Goal: Task Accomplishment & Management: Complete application form

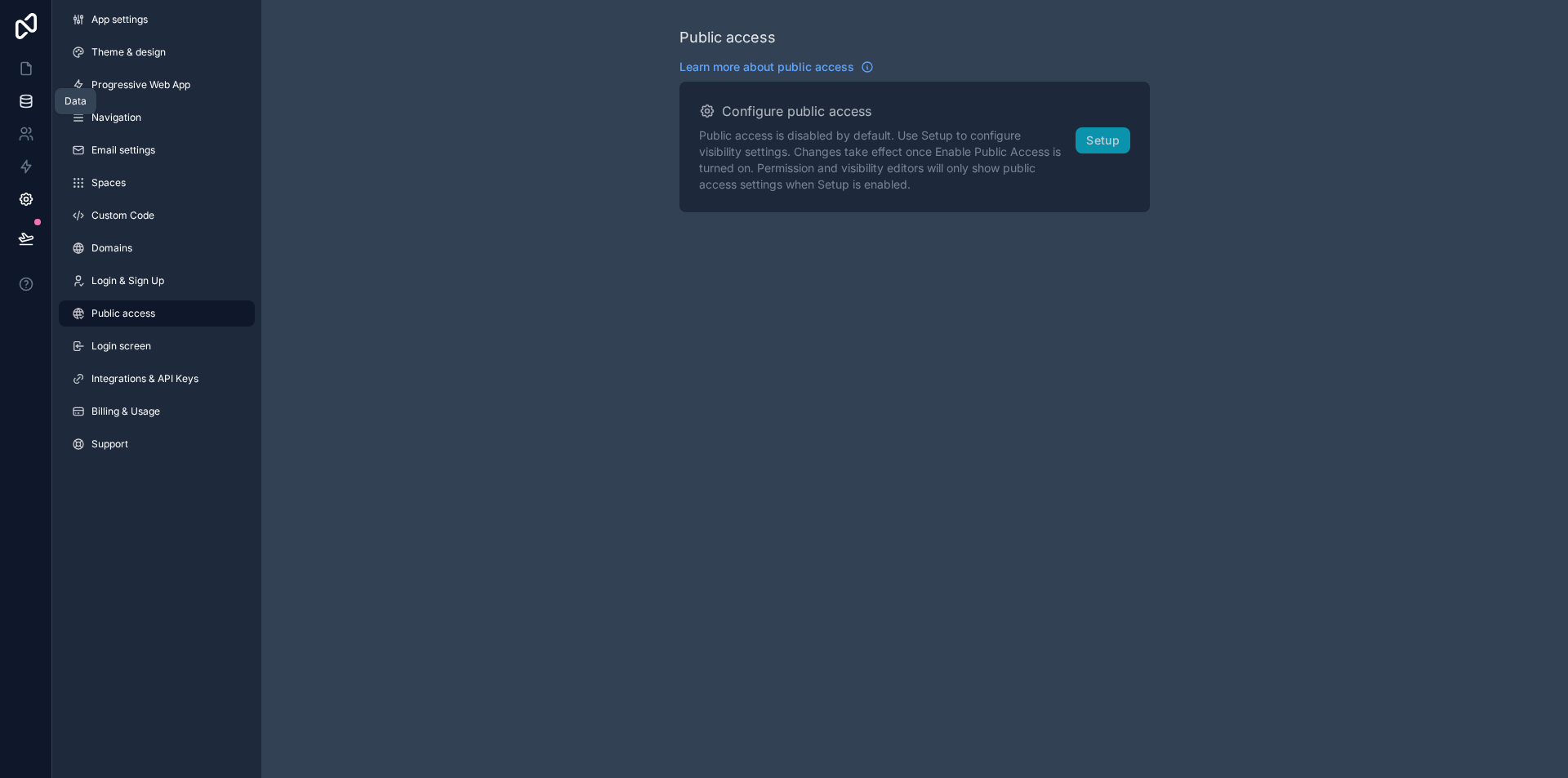
click at [35, 94] on link at bounding box center [26, 101] width 52 height 33
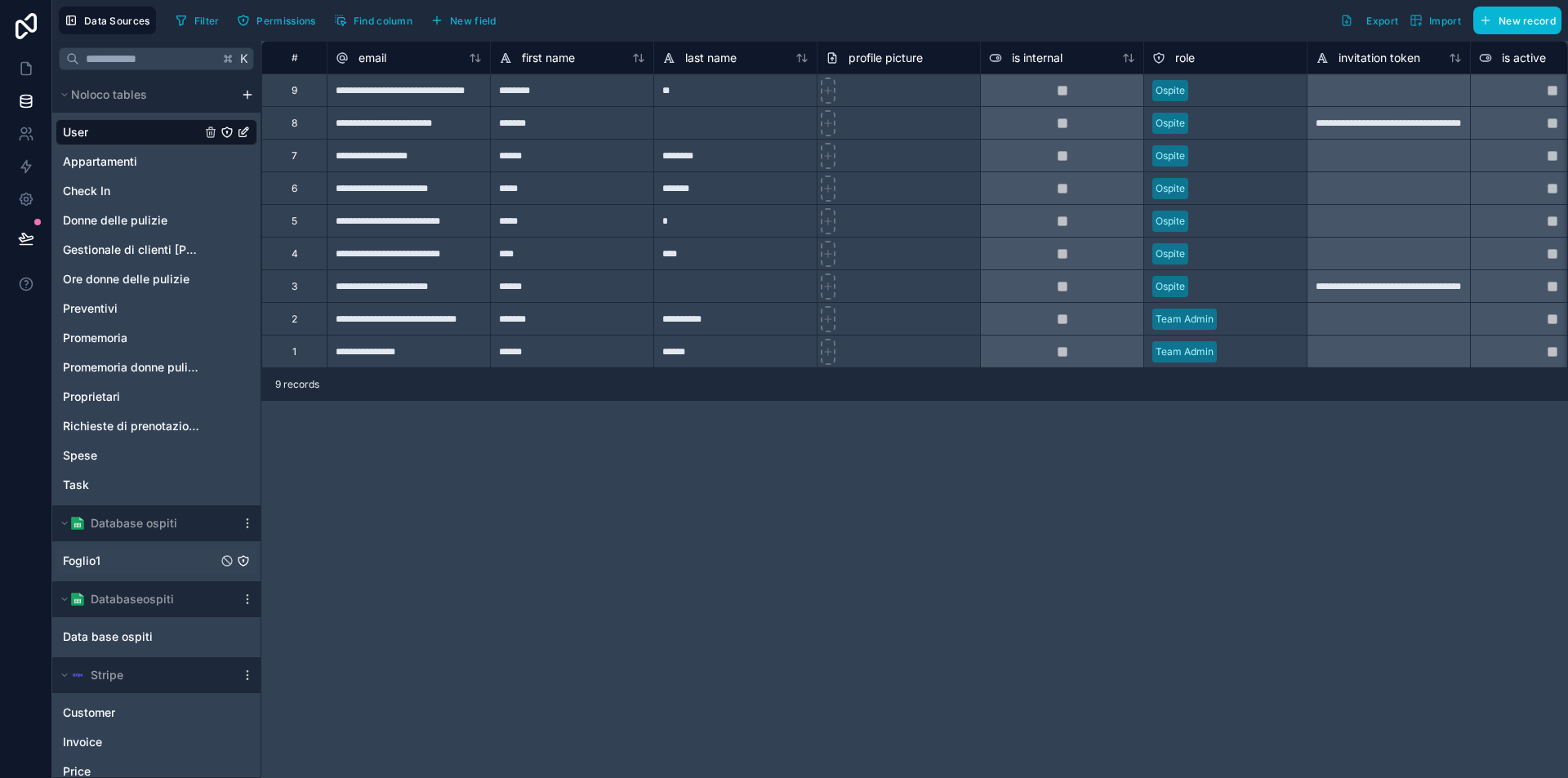
click at [123, 568] on div "Foglio1" at bounding box center [156, 561] width 202 height 26
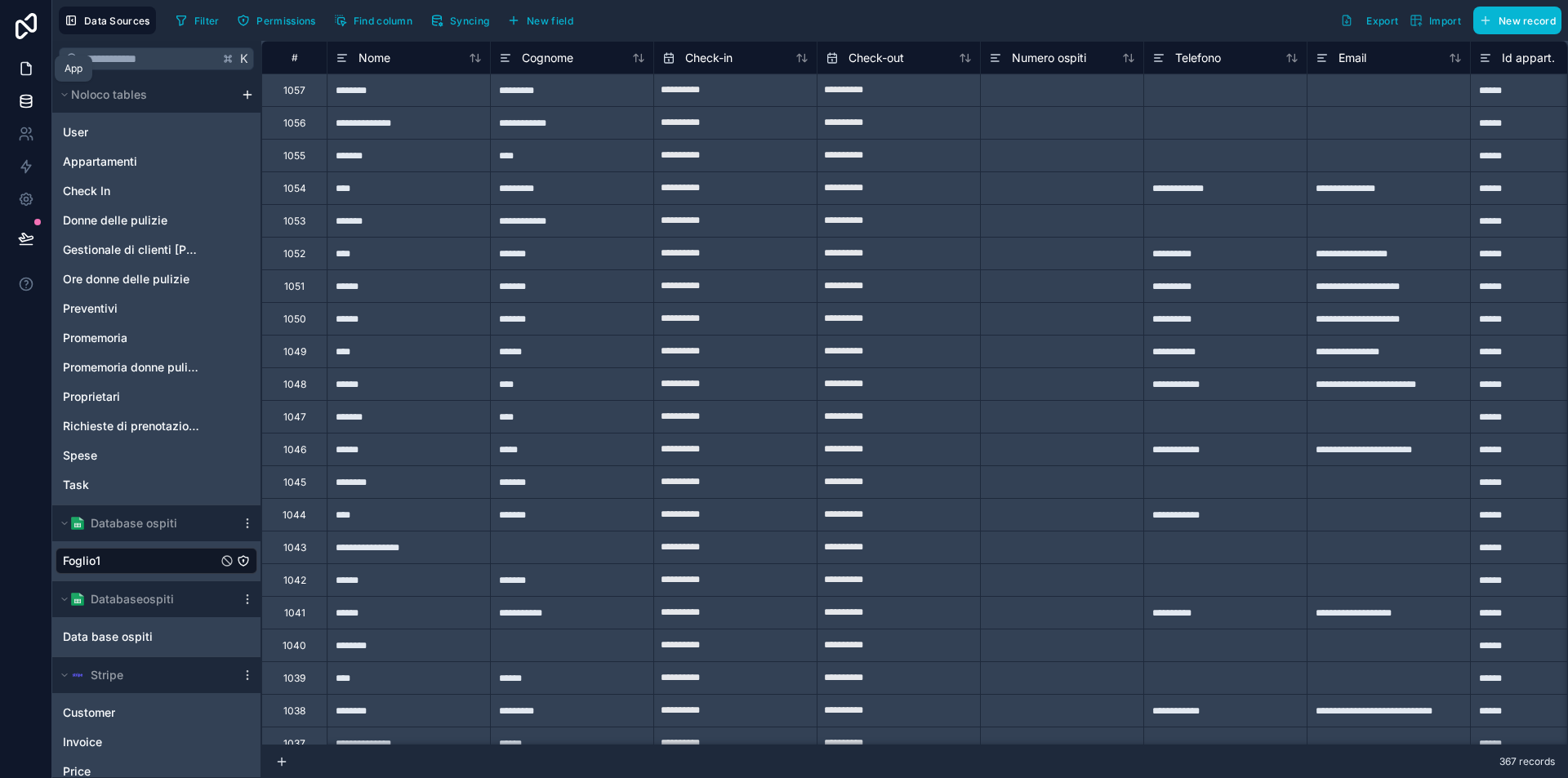
click at [20, 72] on icon at bounding box center [26, 69] width 16 height 16
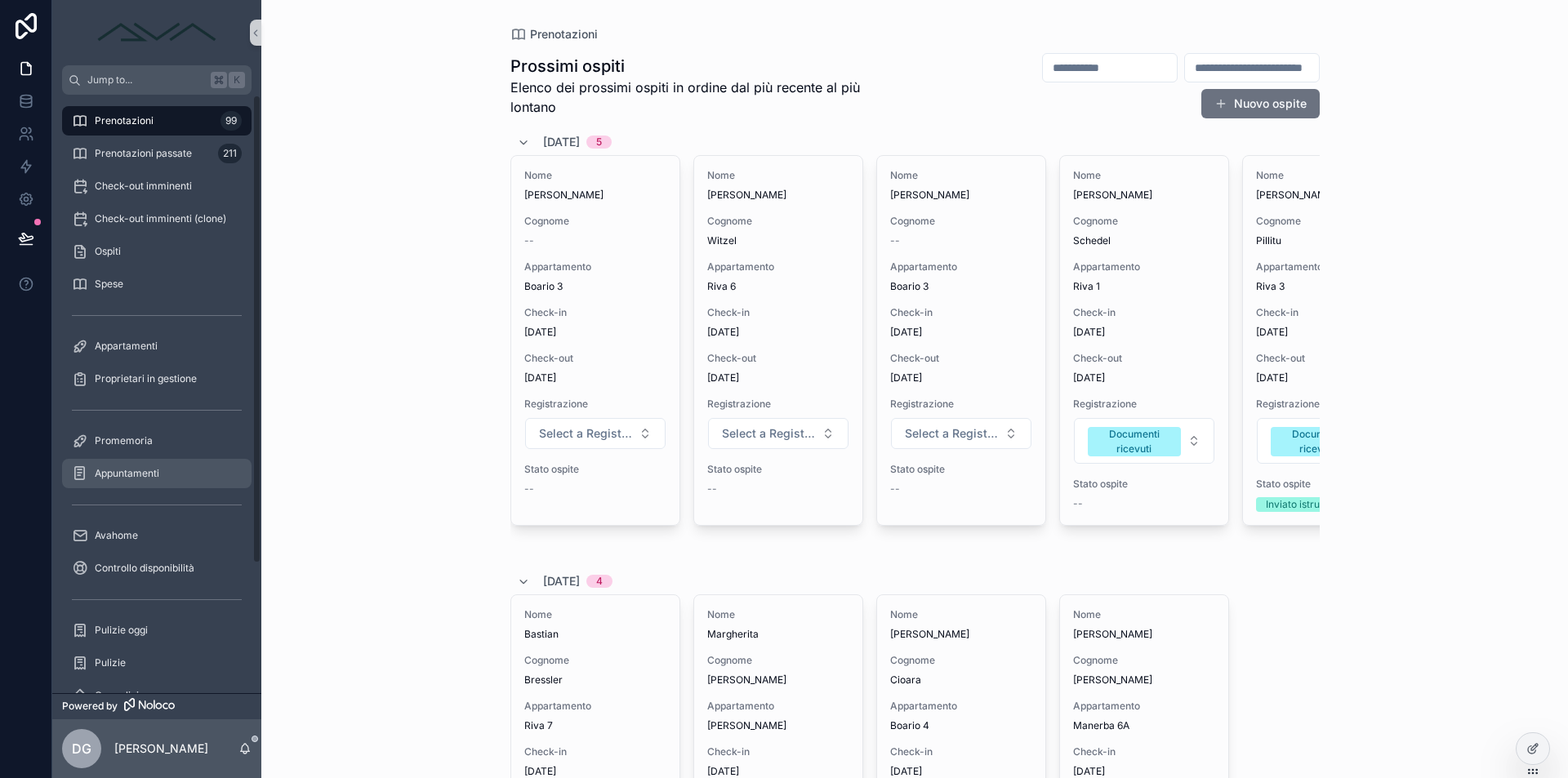
click at [133, 484] on div "Appuntamenti" at bounding box center [157, 473] width 170 height 26
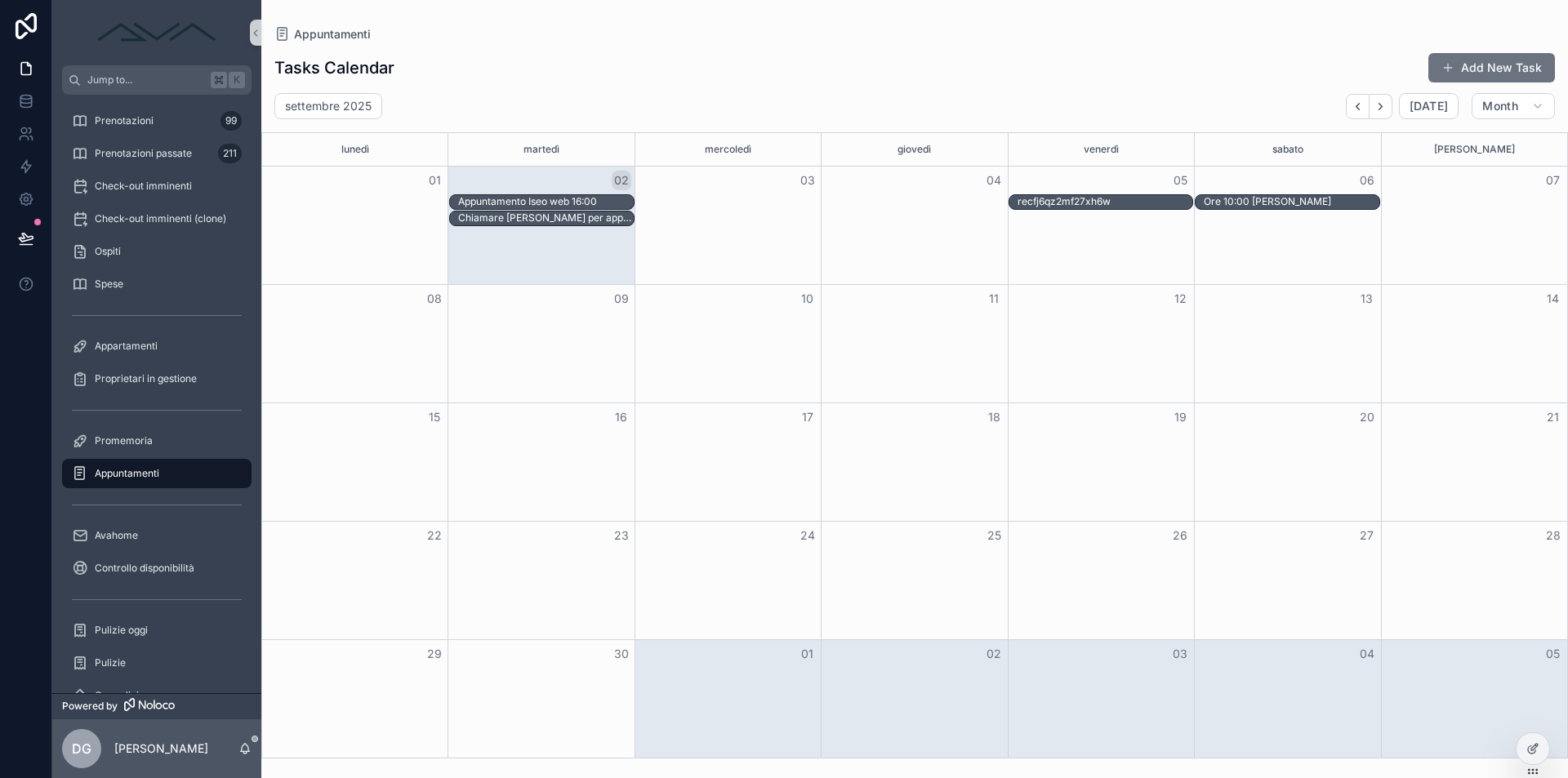
click at [361, 327] on div "Month View" at bounding box center [355, 344] width 185 height 118
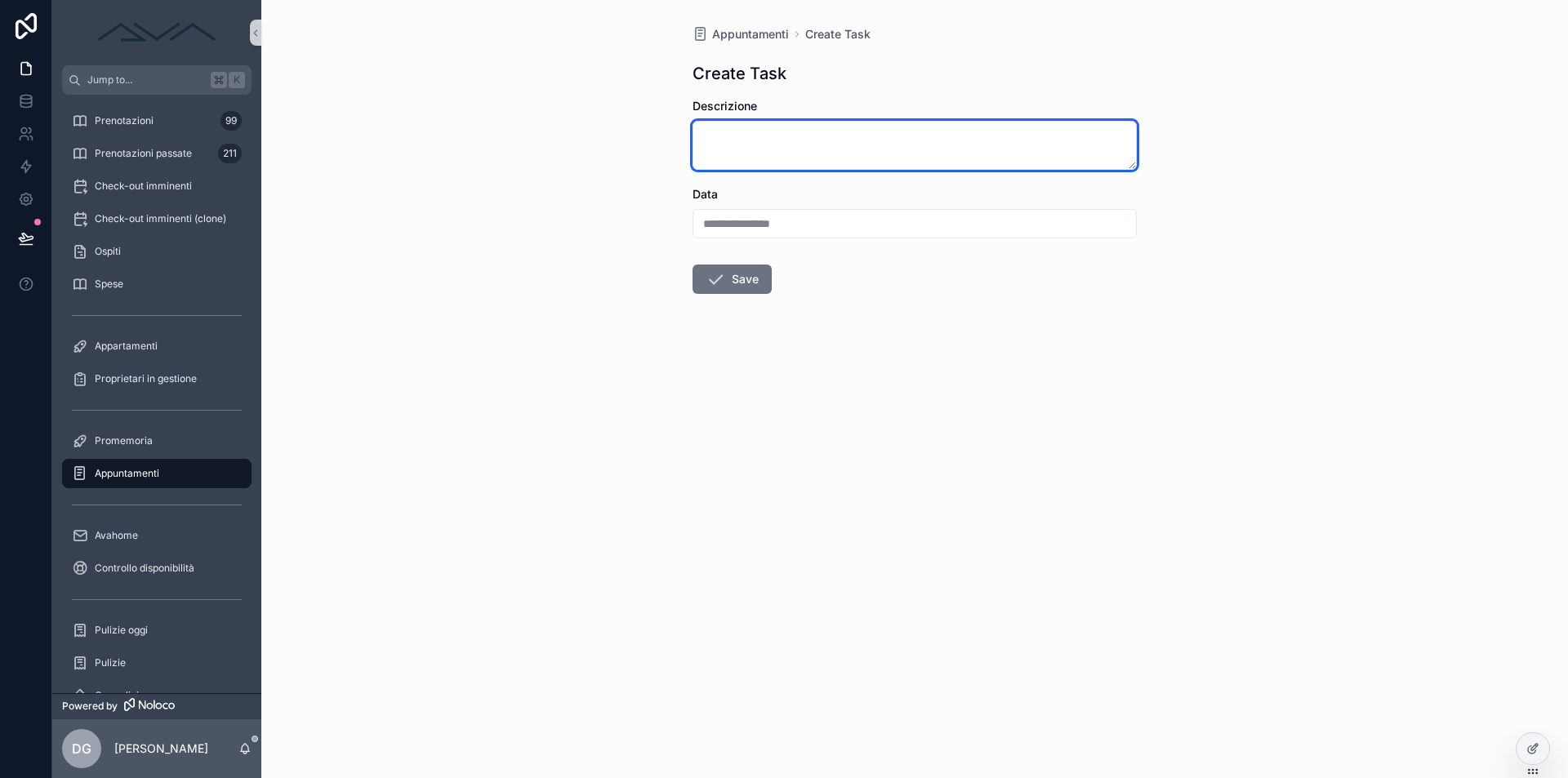
click at [836, 150] on textarea "scrollable content" at bounding box center [914, 145] width 444 height 49
type textarea "**********"
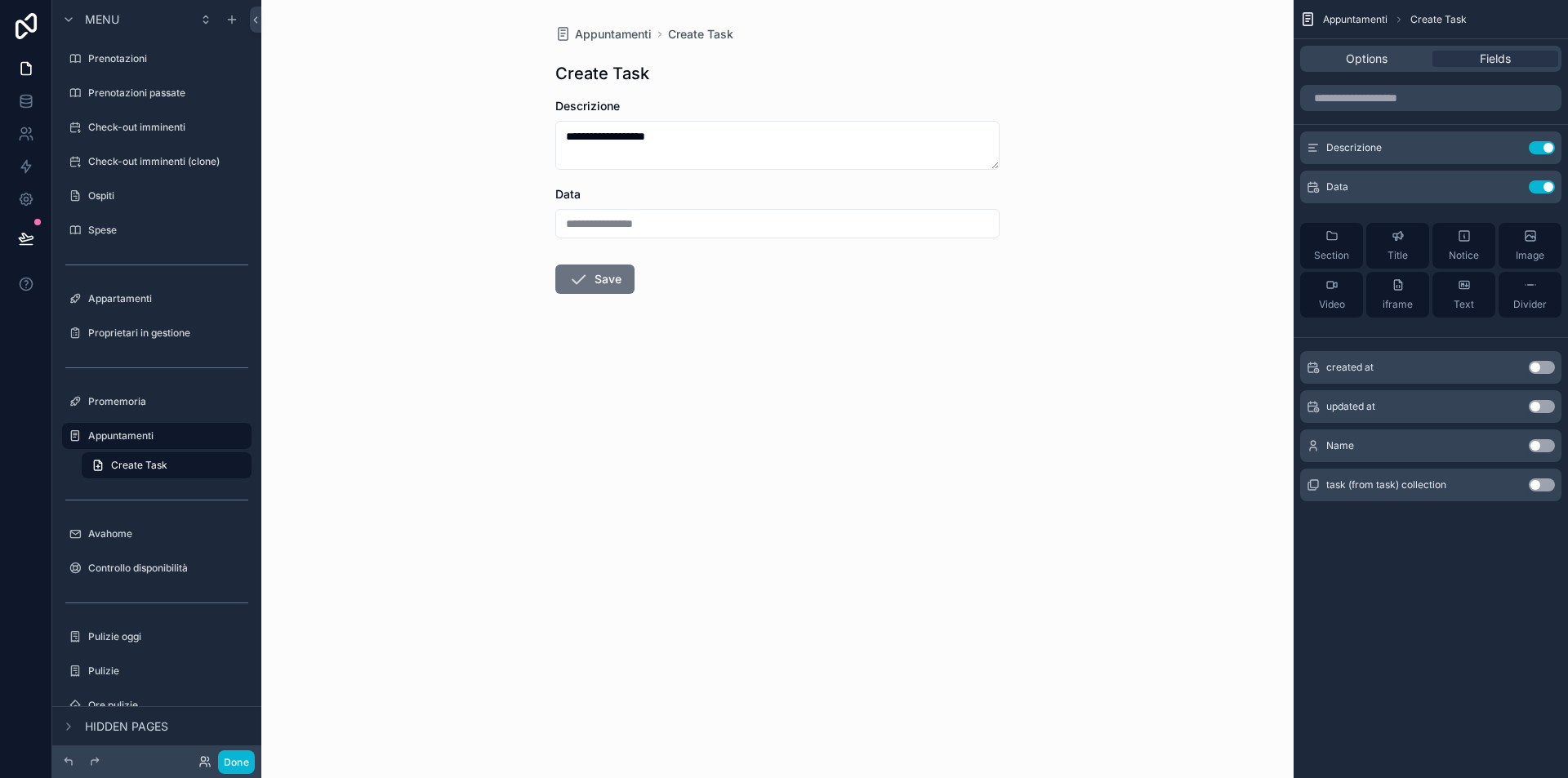
scroll to position [39, 0]
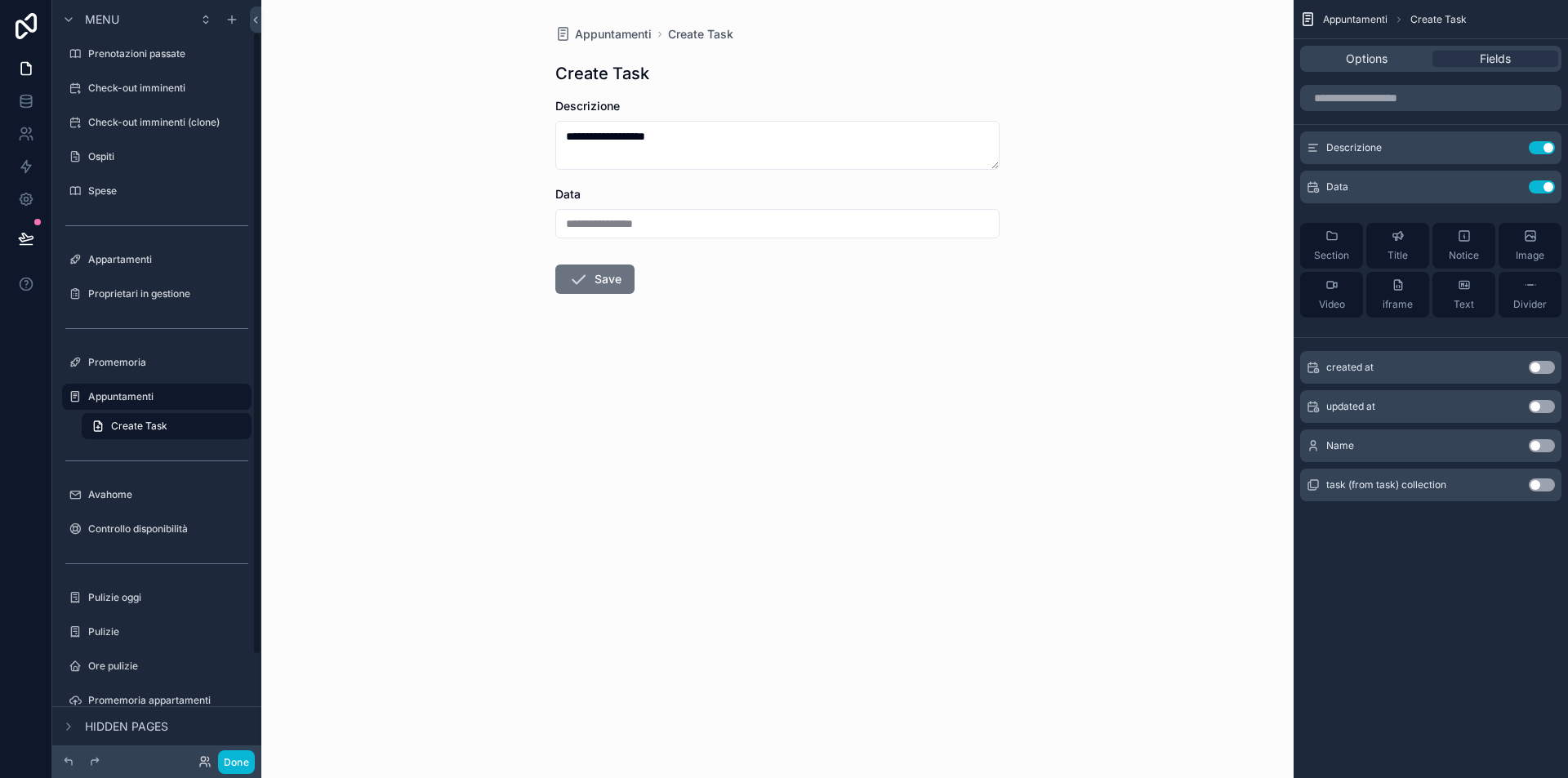
click at [733, 207] on div "**********" at bounding box center [777, 212] width 444 height 53
click at [1510, 188] on icon "scrollable content" at bounding box center [1510, 185] width 6 height 6
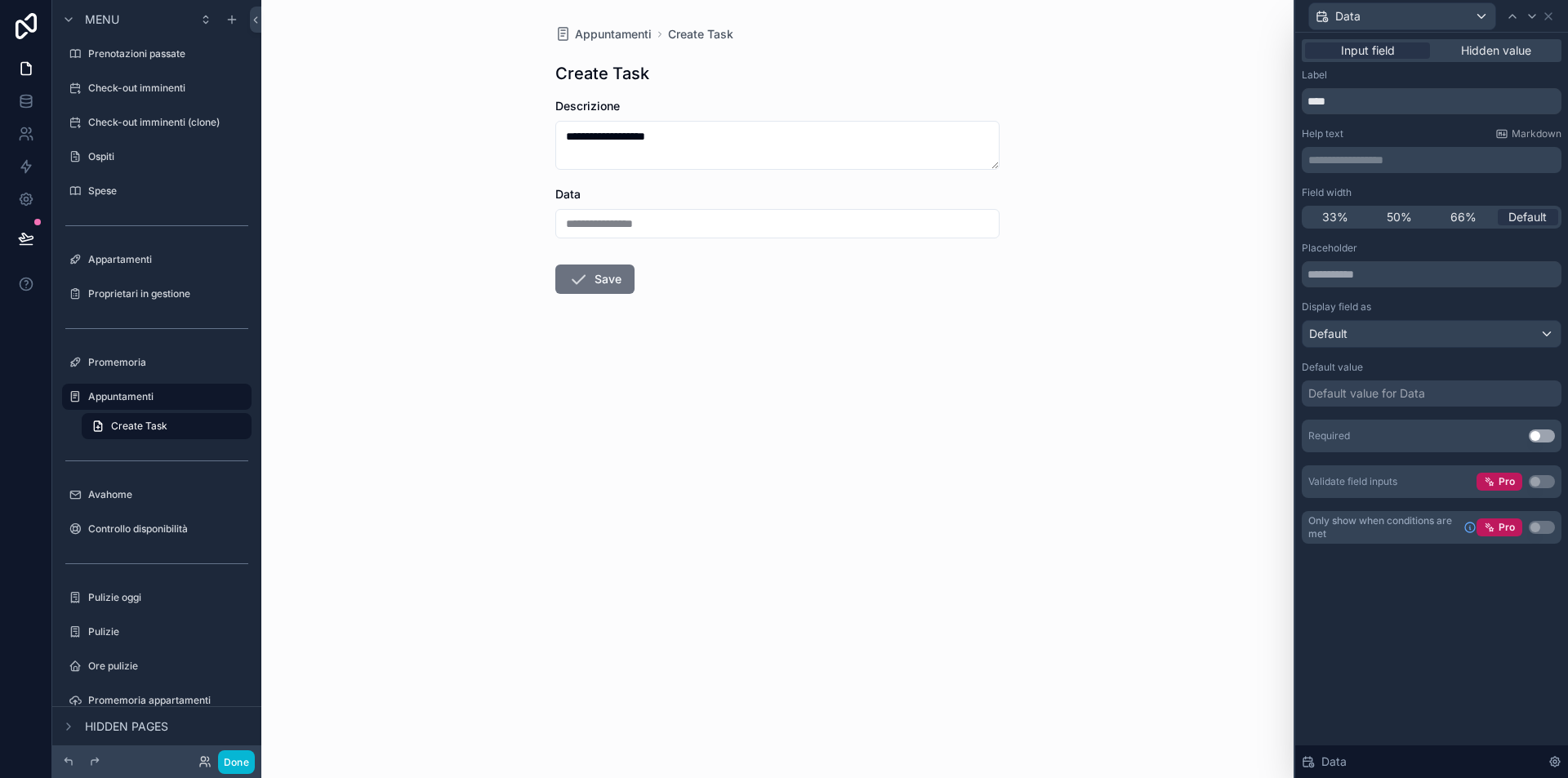
click at [1546, 440] on button "Use setting" at bounding box center [1541, 436] width 26 height 13
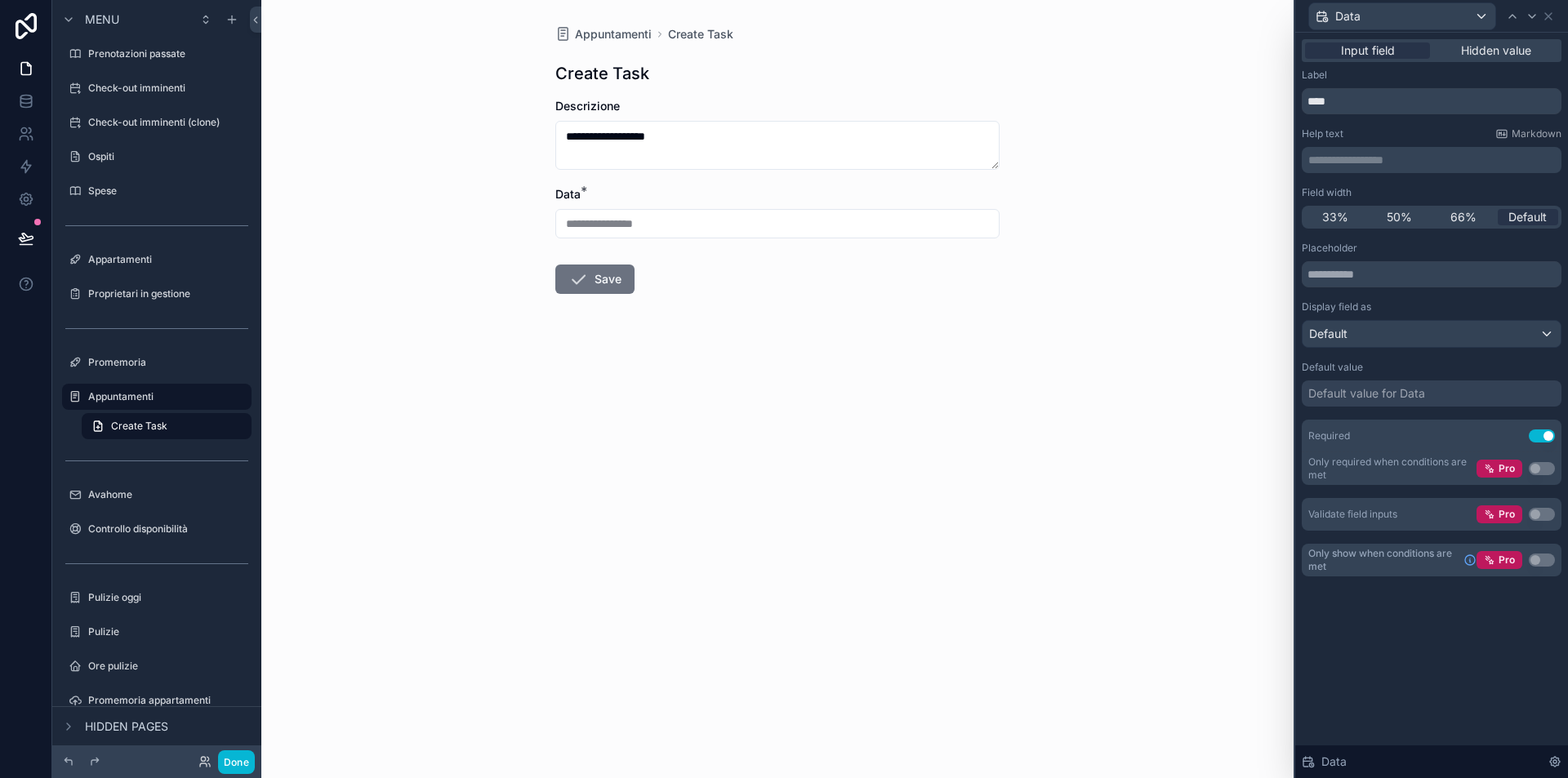
click at [1548, 439] on button "Use setting" at bounding box center [1541, 436] width 26 height 13
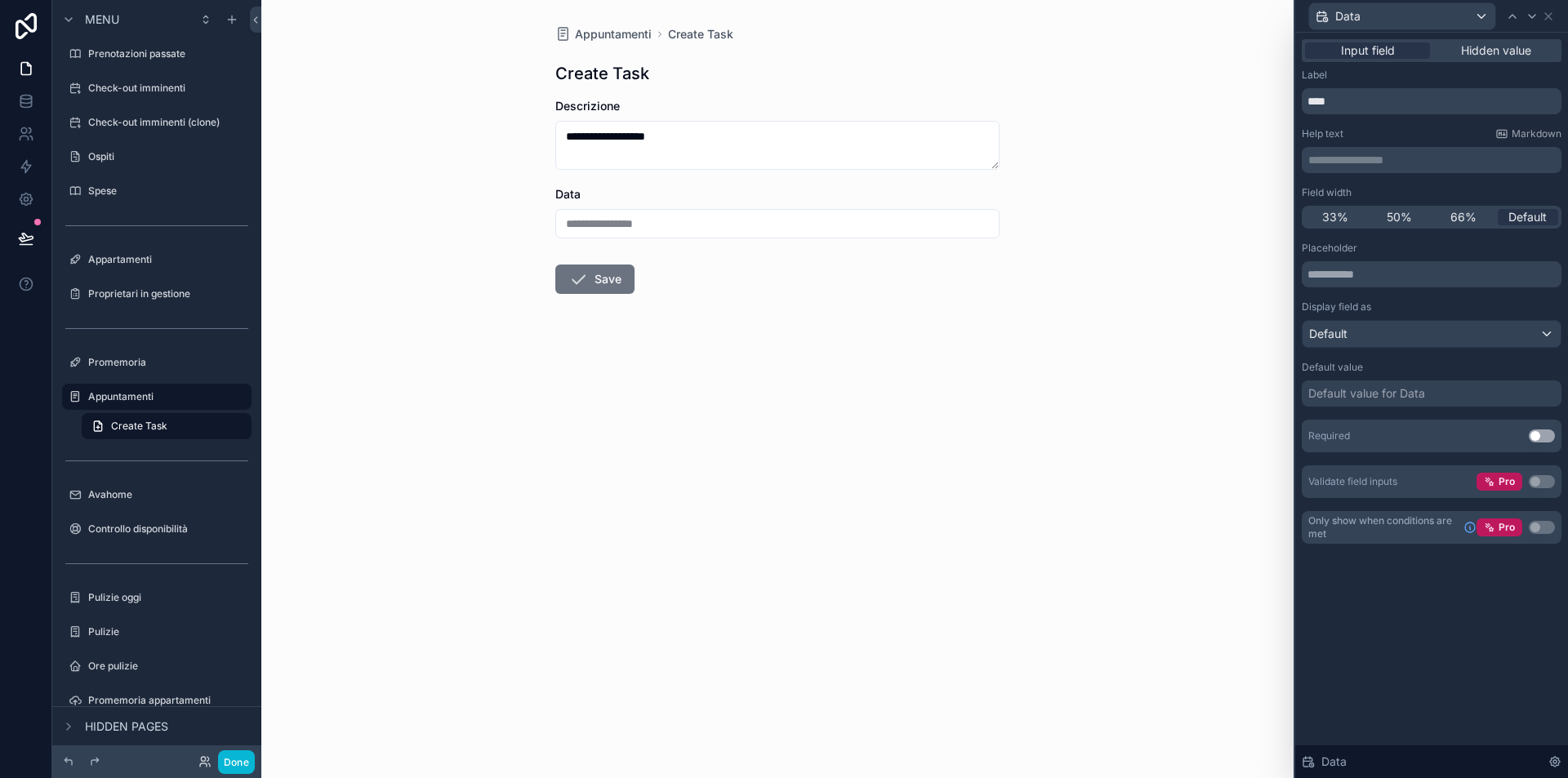
click at [1418, 401] on div "Default value for Data" at bounding box center [1432, 393] width 260 height 26
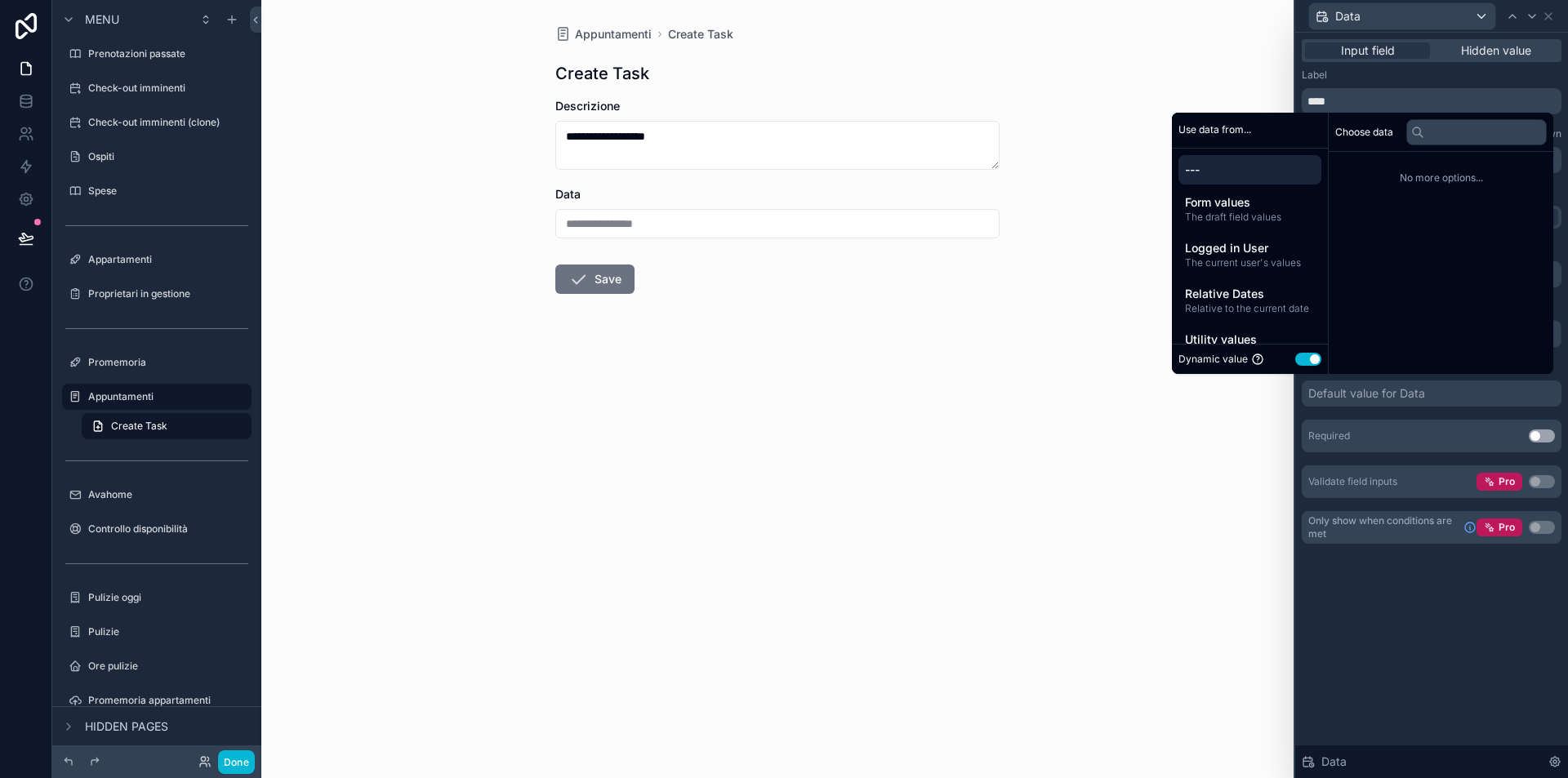
click at [1412, 397] on div "Default value for Data" at bounding box center [1366, 393] width 117 height 16
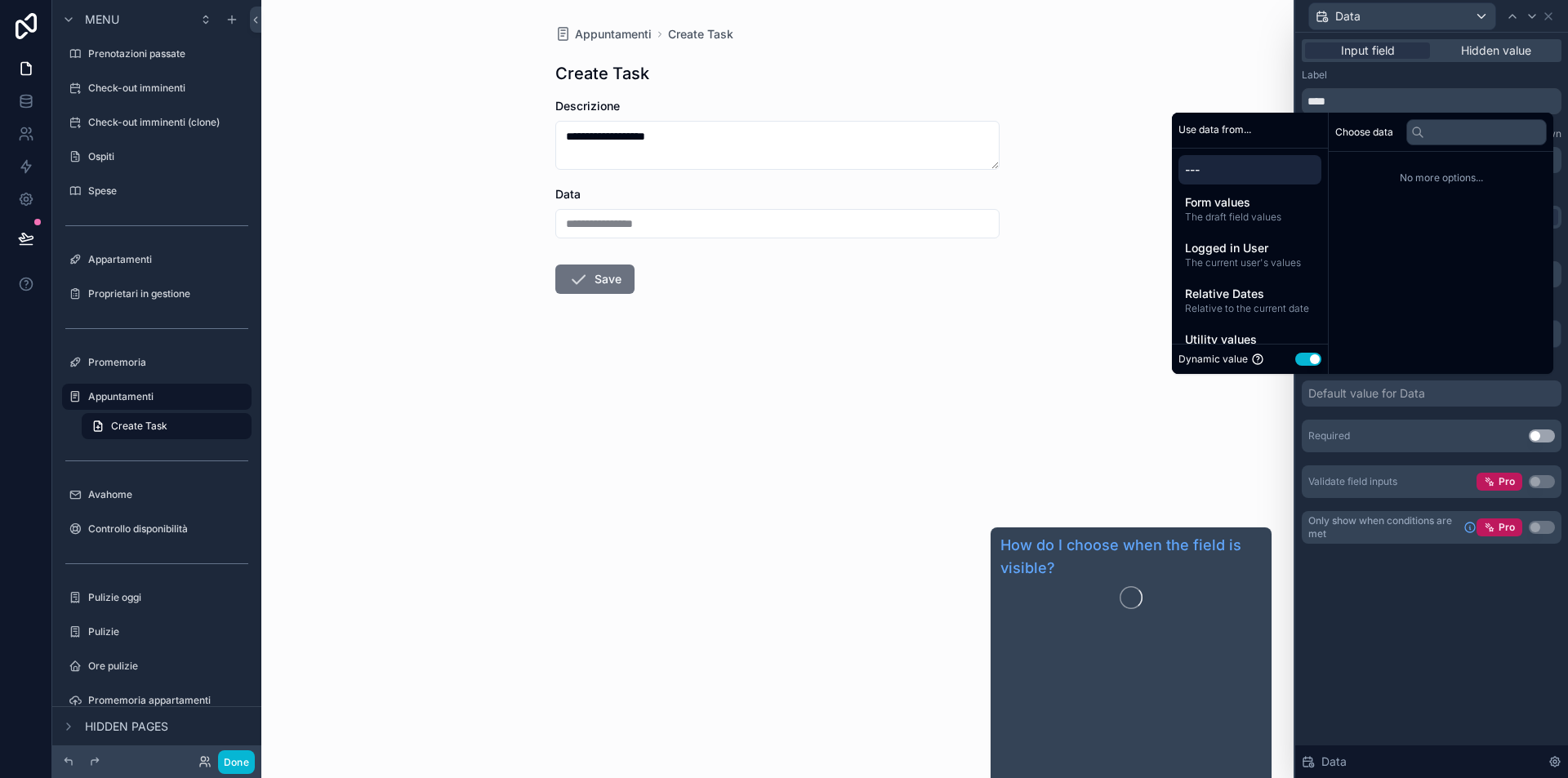
click at [1364, 616] on div "**********" at bounding box center [1431, 406] width 272 height 746
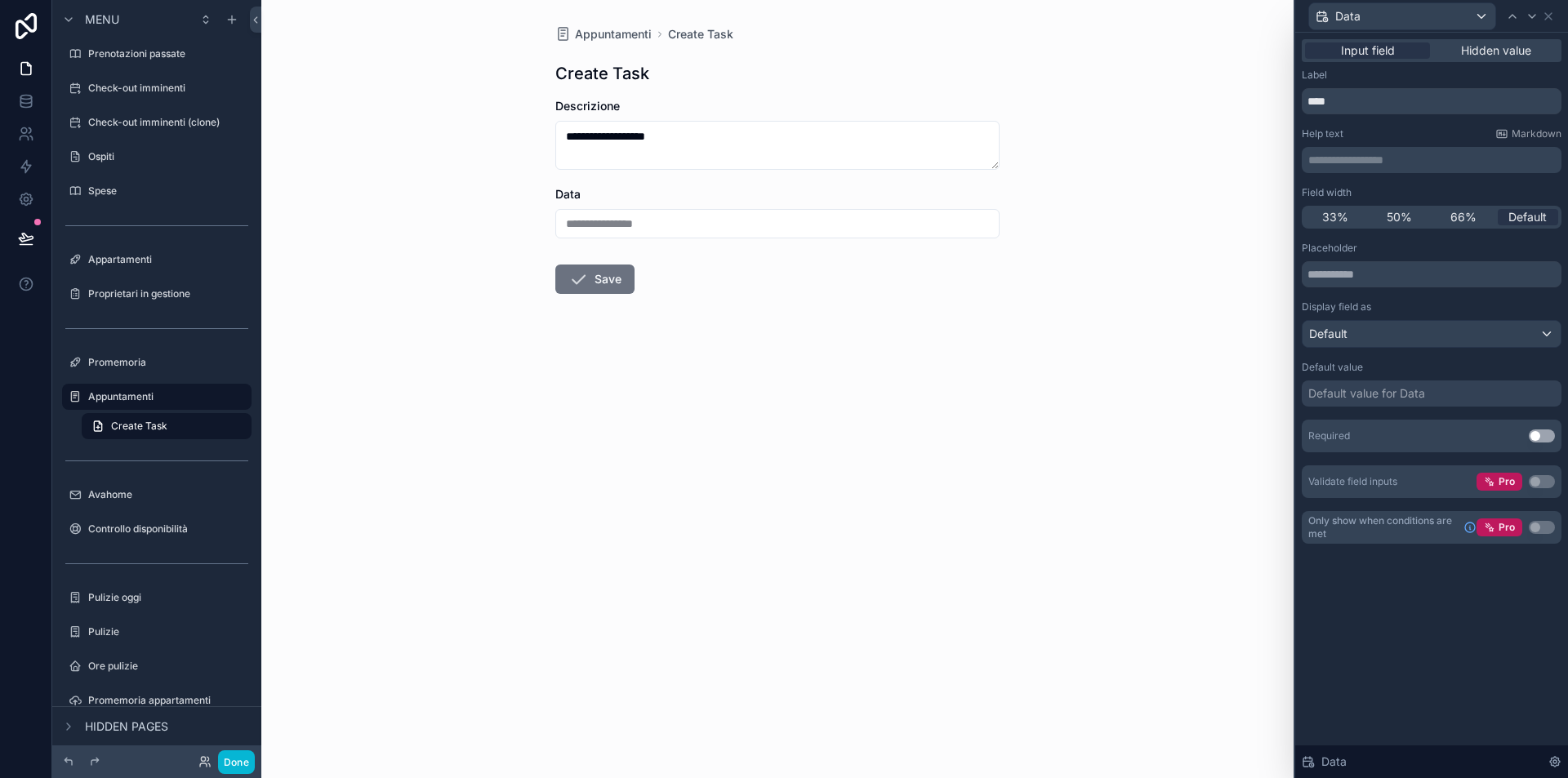
click at [1410, 393] on div "Default value for Data" at bounding box center [1366, 393] width 117 height 16
click at [1082, 338] on div "**********" at bounding box center [778, 389] width 1032 height 778
click at [1371, 105] on input "****" at bounding box center [1432, 101] width 260 height 26
click at [1554, 14] on icon at bounding box center [1548, 16] width 13 height 13
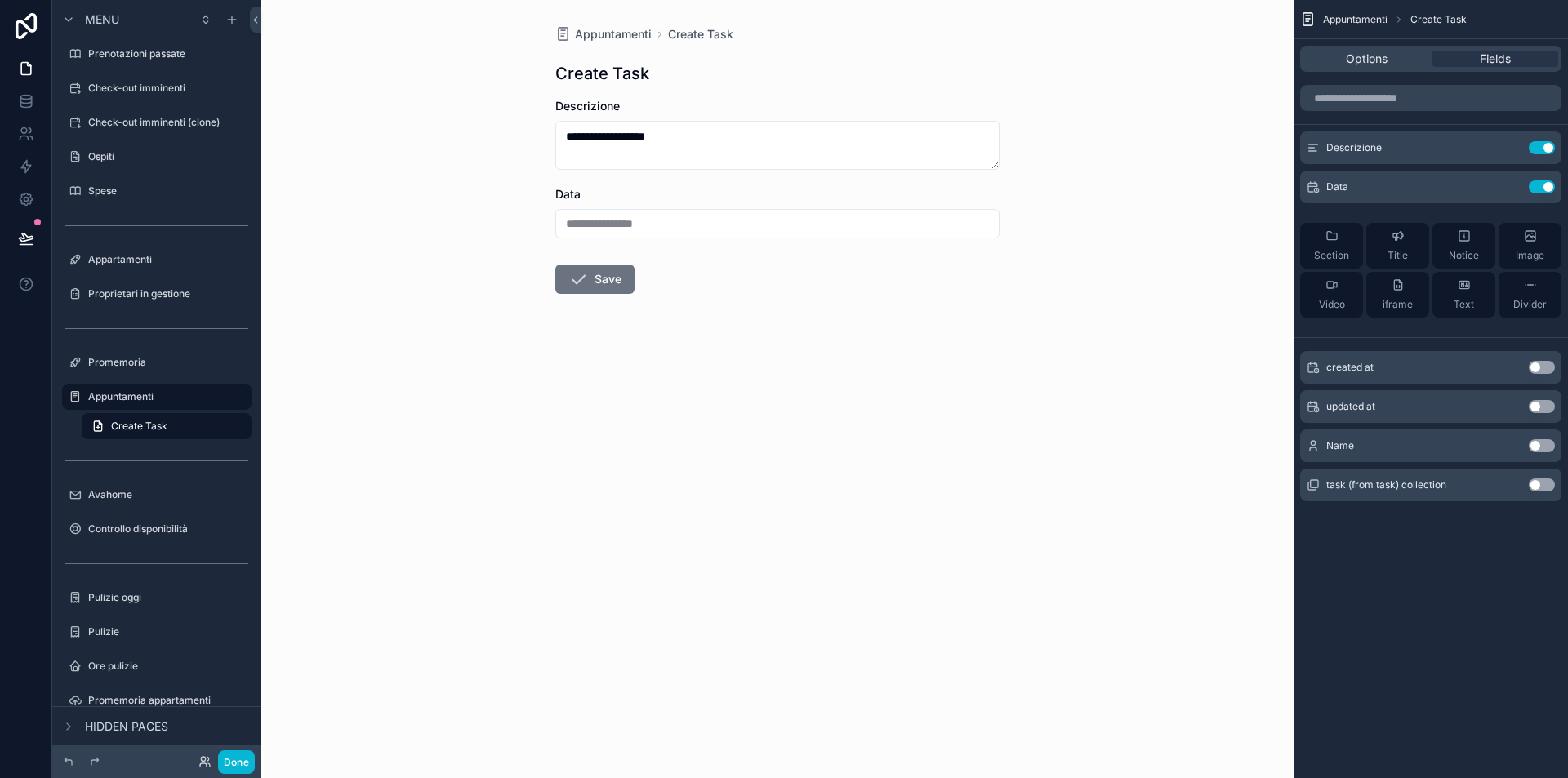
click at [619, 259] on form "**********" at bounding box center [777, 248] width 444 height 301
click at [616, 280] on button "Save" at bounding box center [594, 279] width 79 height 29
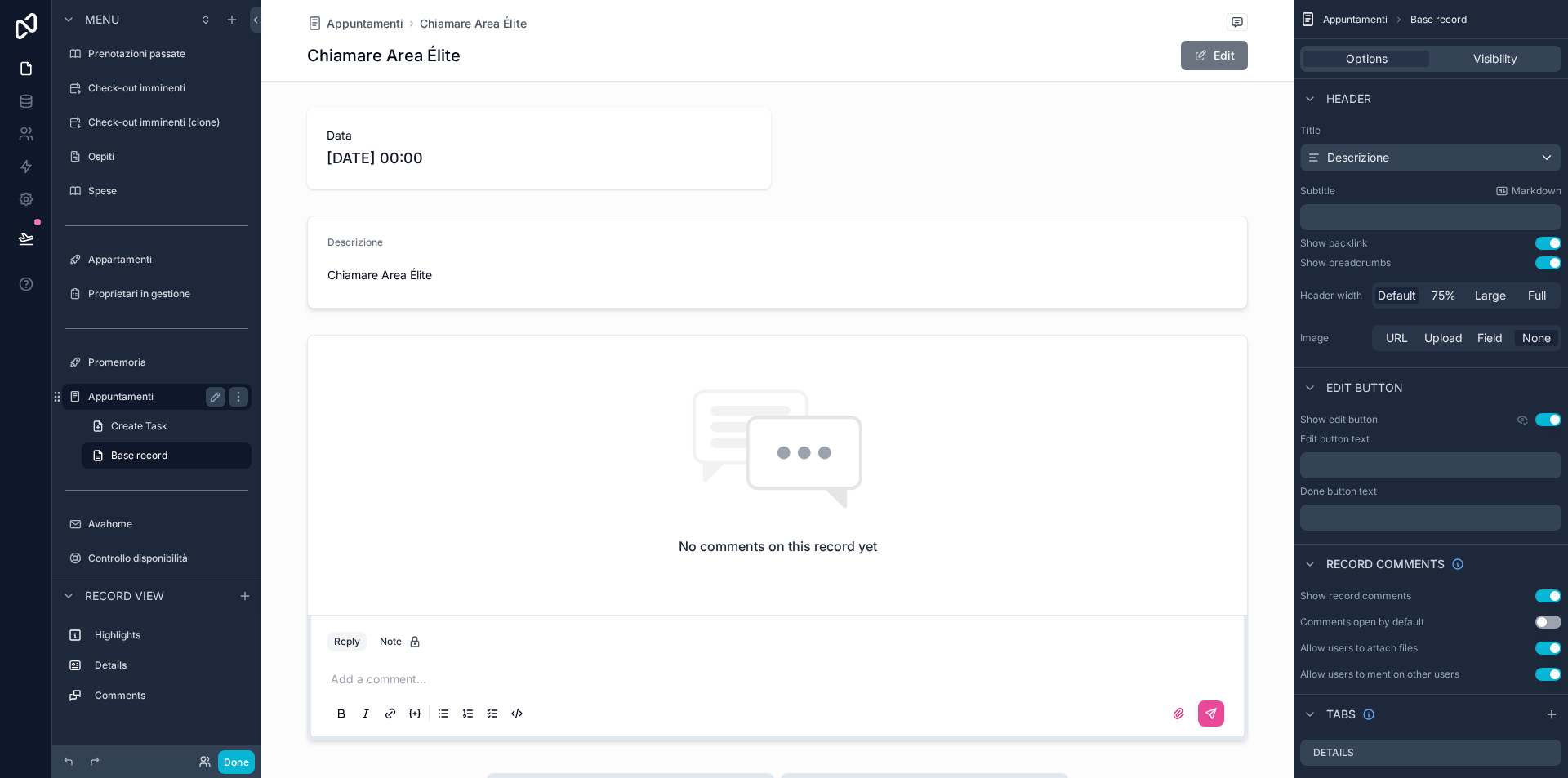
click at [133, 399] on label "Appuntamenti" at bounding box center [153, 397] width 131 height 13
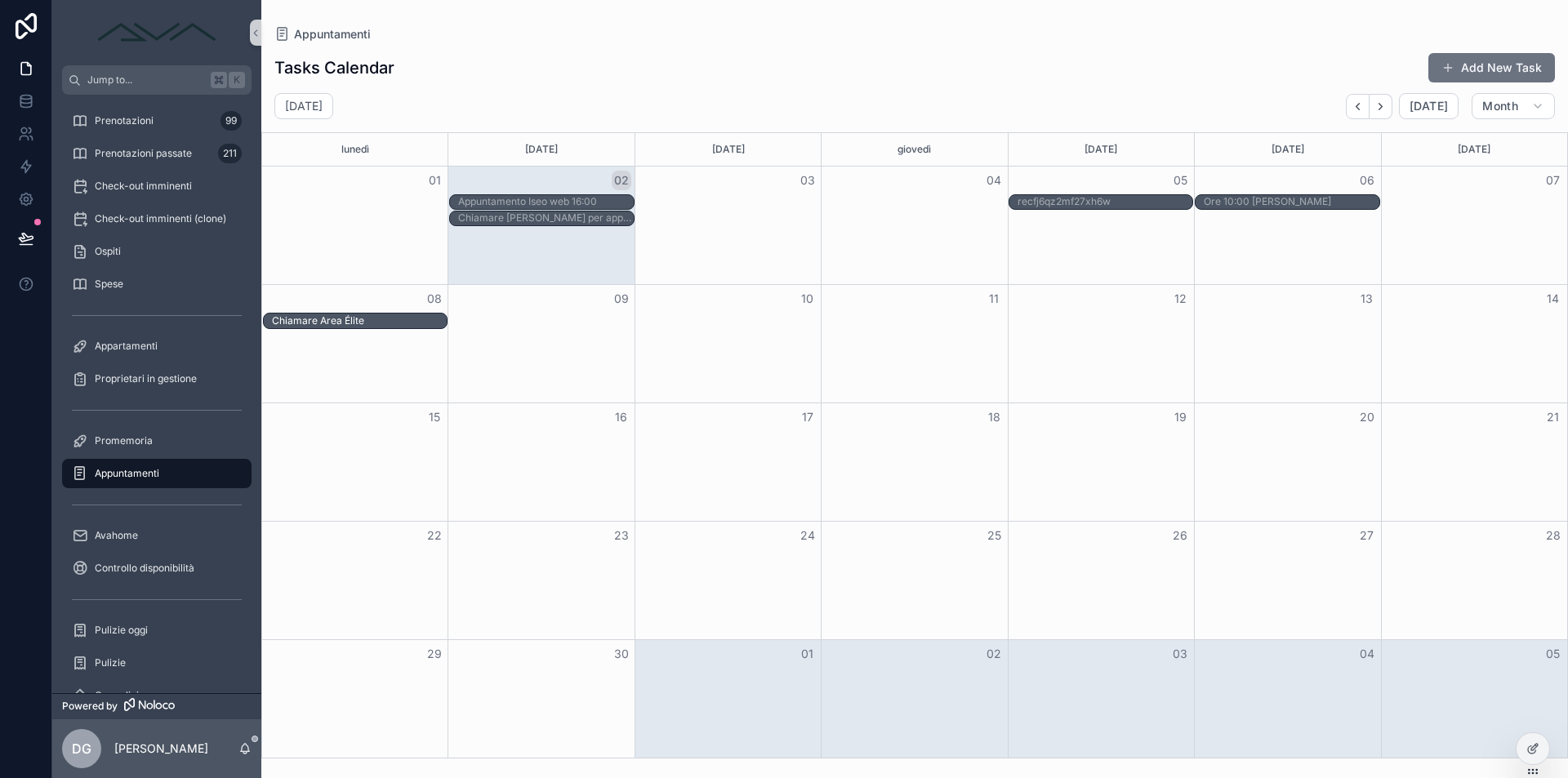
drag, startPoint x: 544, startPoint y: 319, endPoint x: 398, endPoint y: 326, distance: 146.2
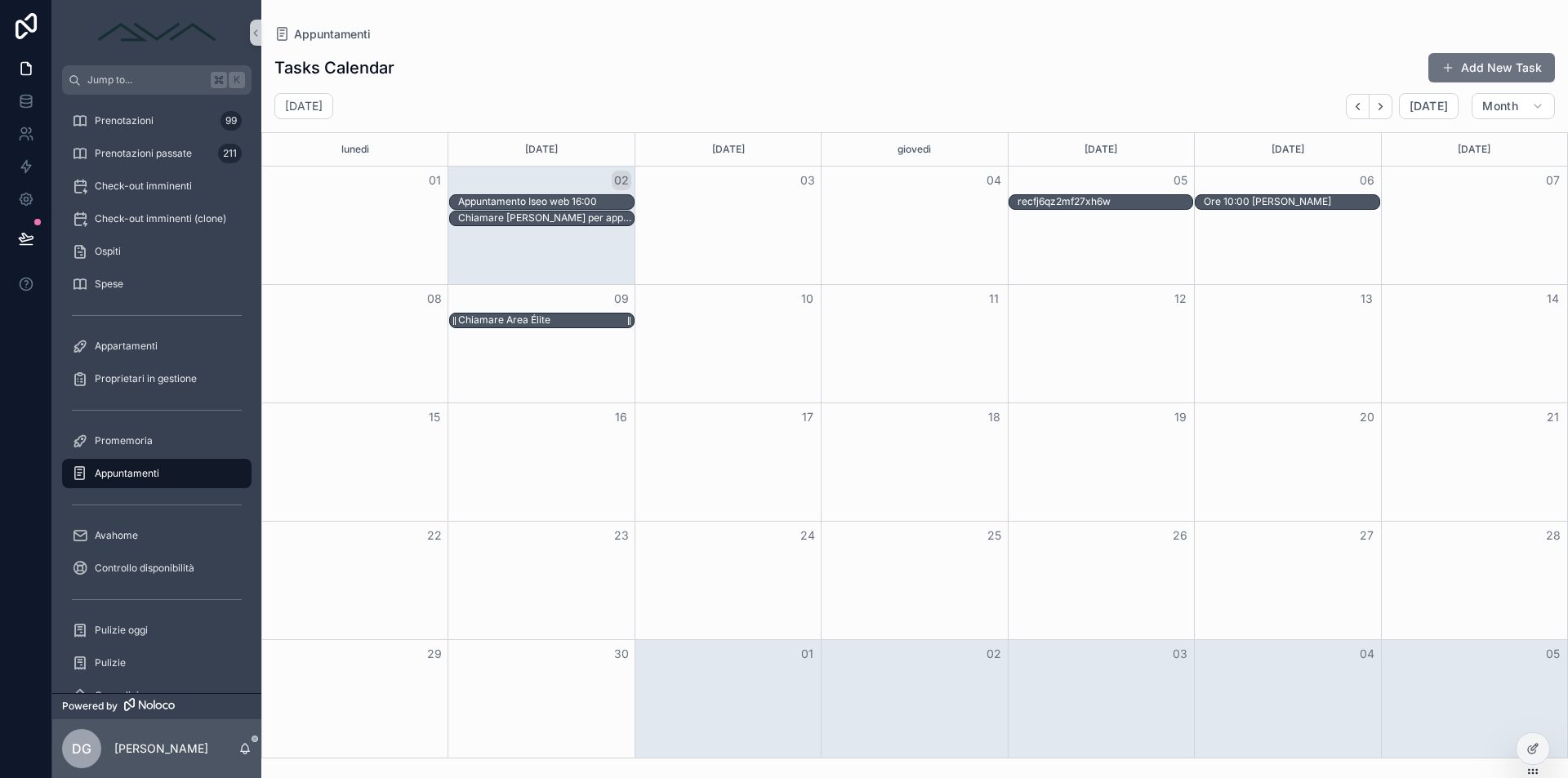
click at [519, 322] on div "Chiamare Area Élite" at bounding box center [505, 320] width 93 height 13
click at [843, 431] on span "Open" at bounding box center [843, 435] width 30 height 15
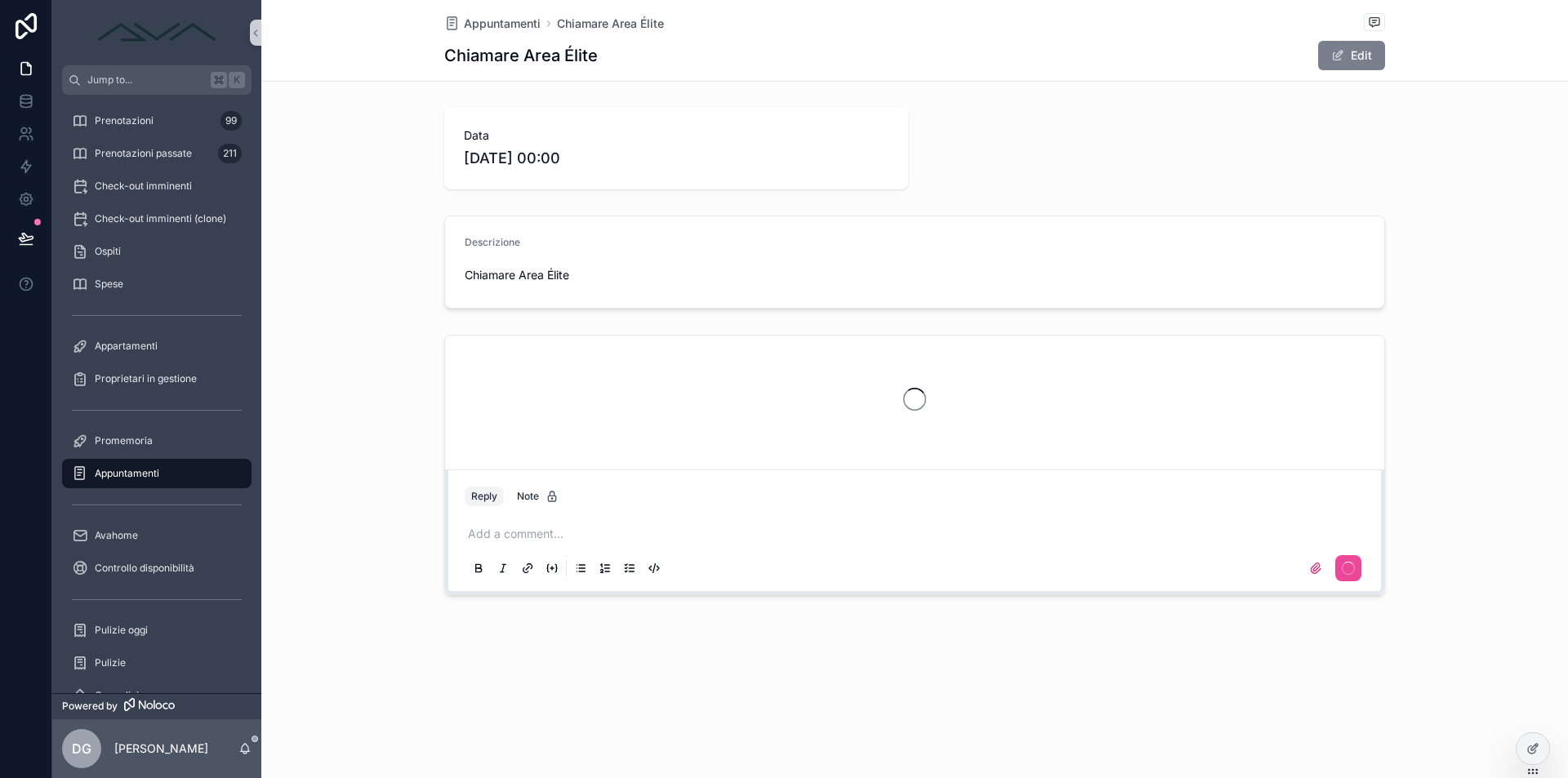
click at [1344, 59] on span "scrollable content" at bounding box center [1338, 55] width 13 height 13
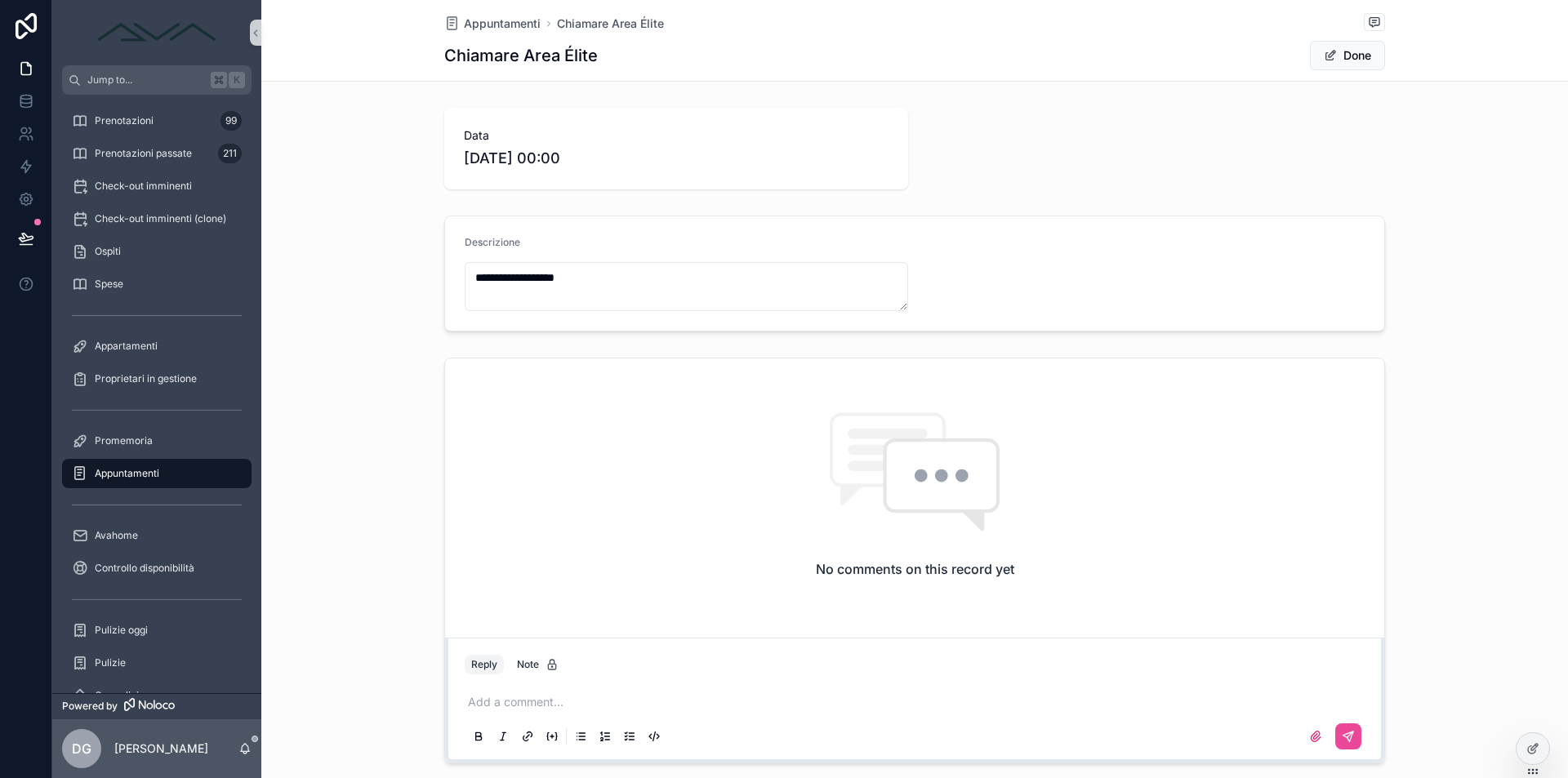
click at [570, 156] on span "[DATE] 00:00" at bounding box center [675, 158] width 424 height 23
click at [1333, 57] on span "scrollable content" at bounding box center [1330, 55] width 13 height 13
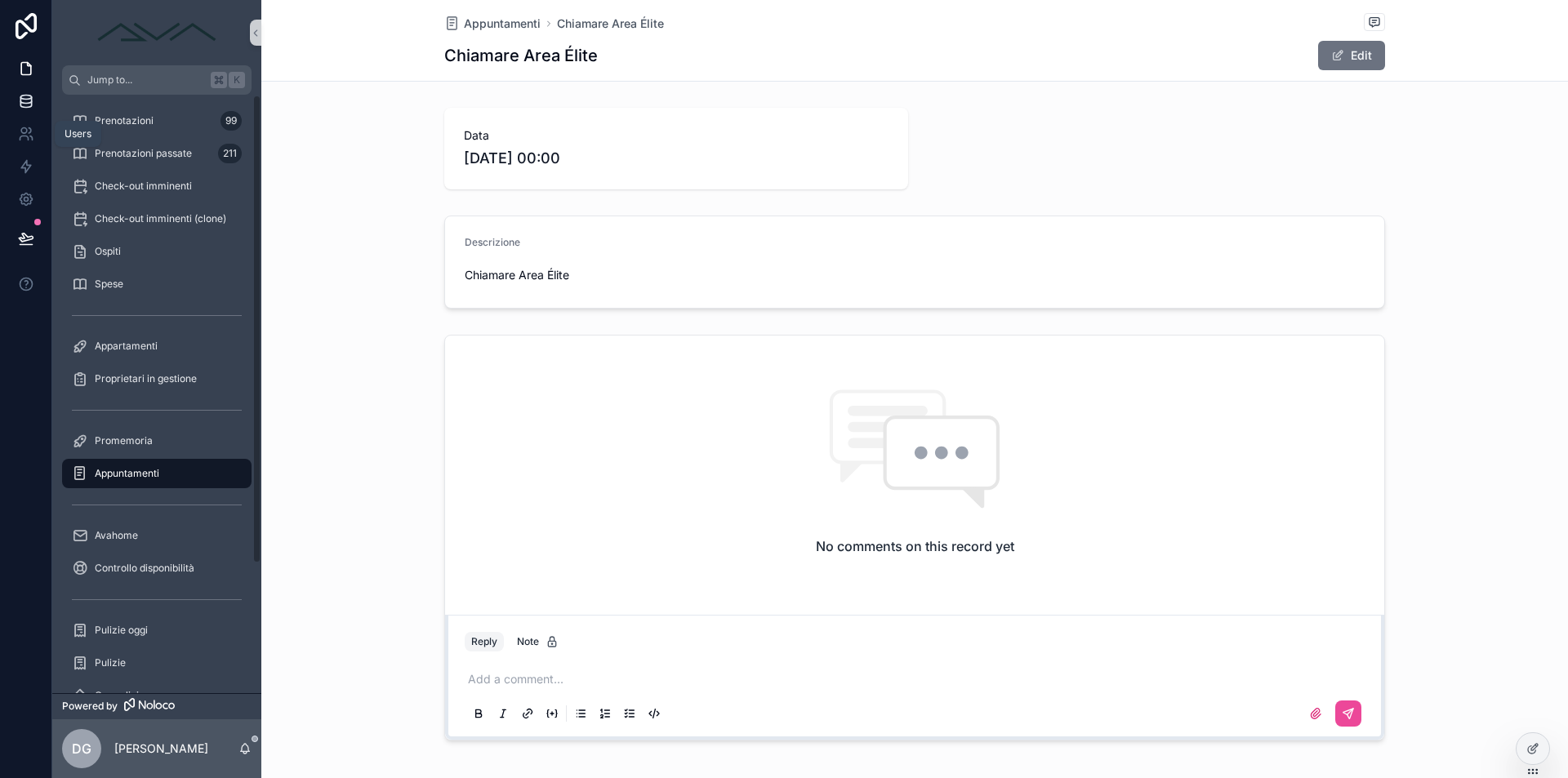
click at [16, 91] on link at bounding box center [26, 101] width 52 height 33
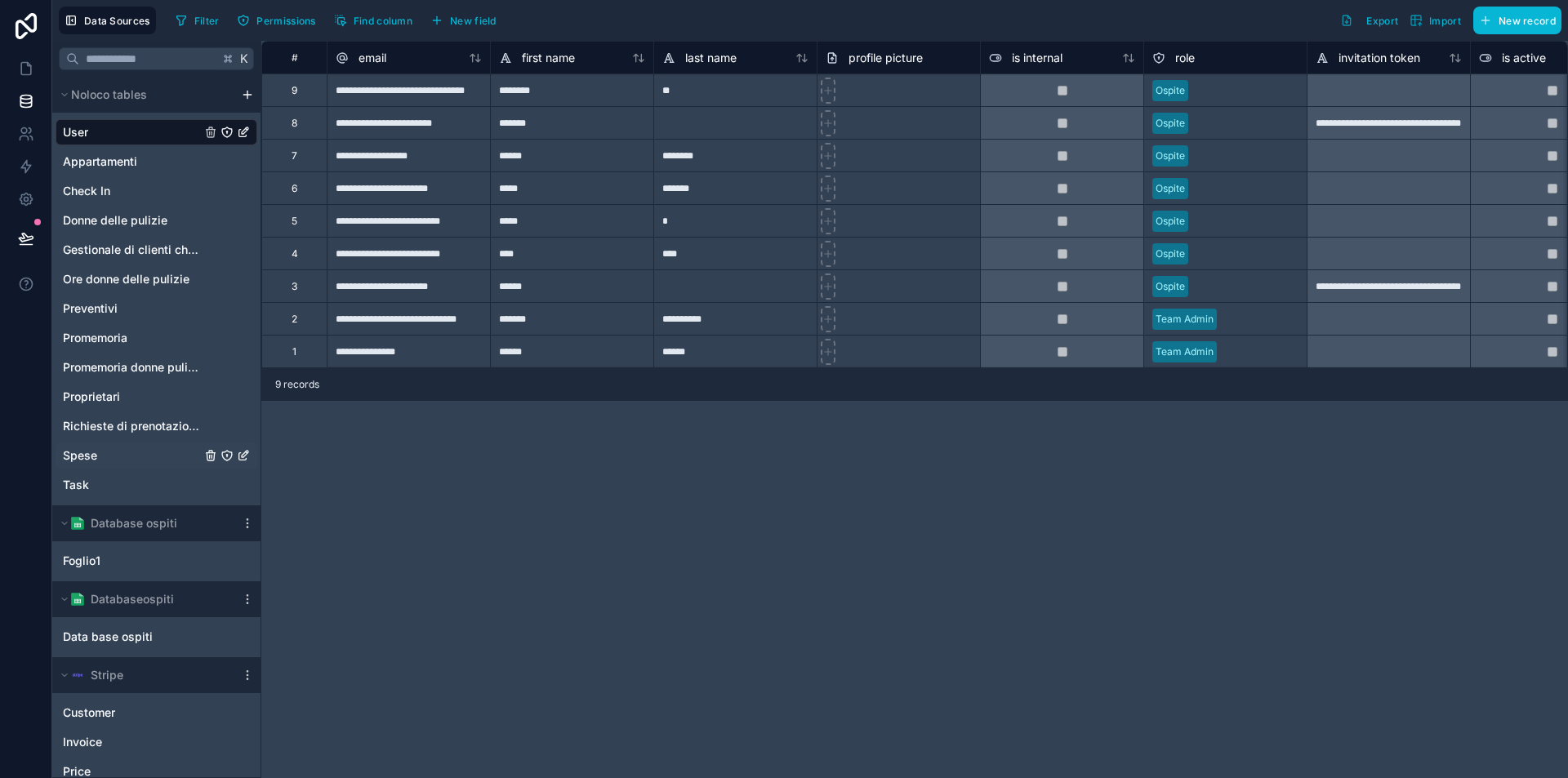
scroll to position [74, 0]
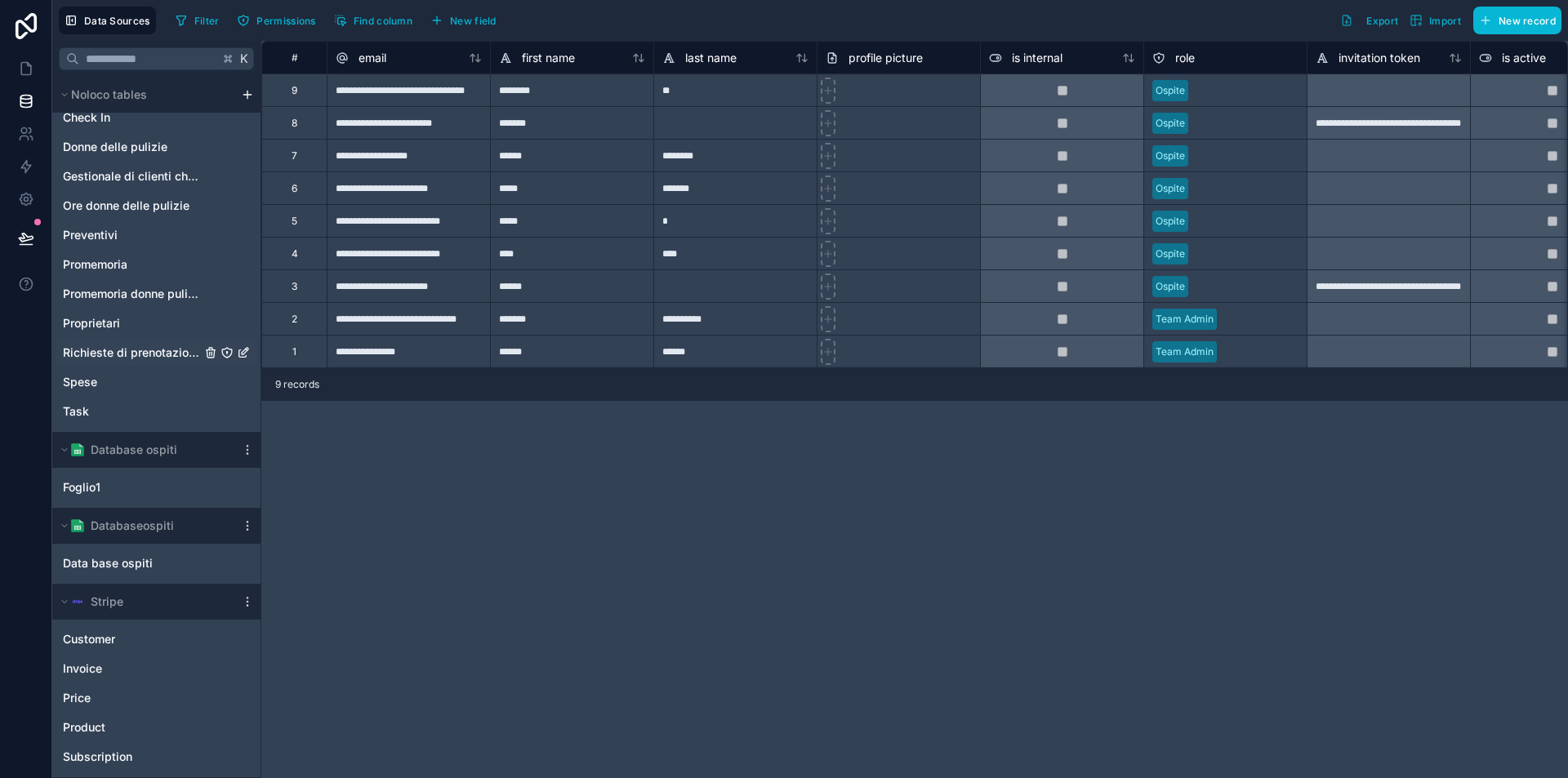
click at [104, 355] on span "Richieste di prenotazione future" at bounding box center [132, 353] width 138 height 16
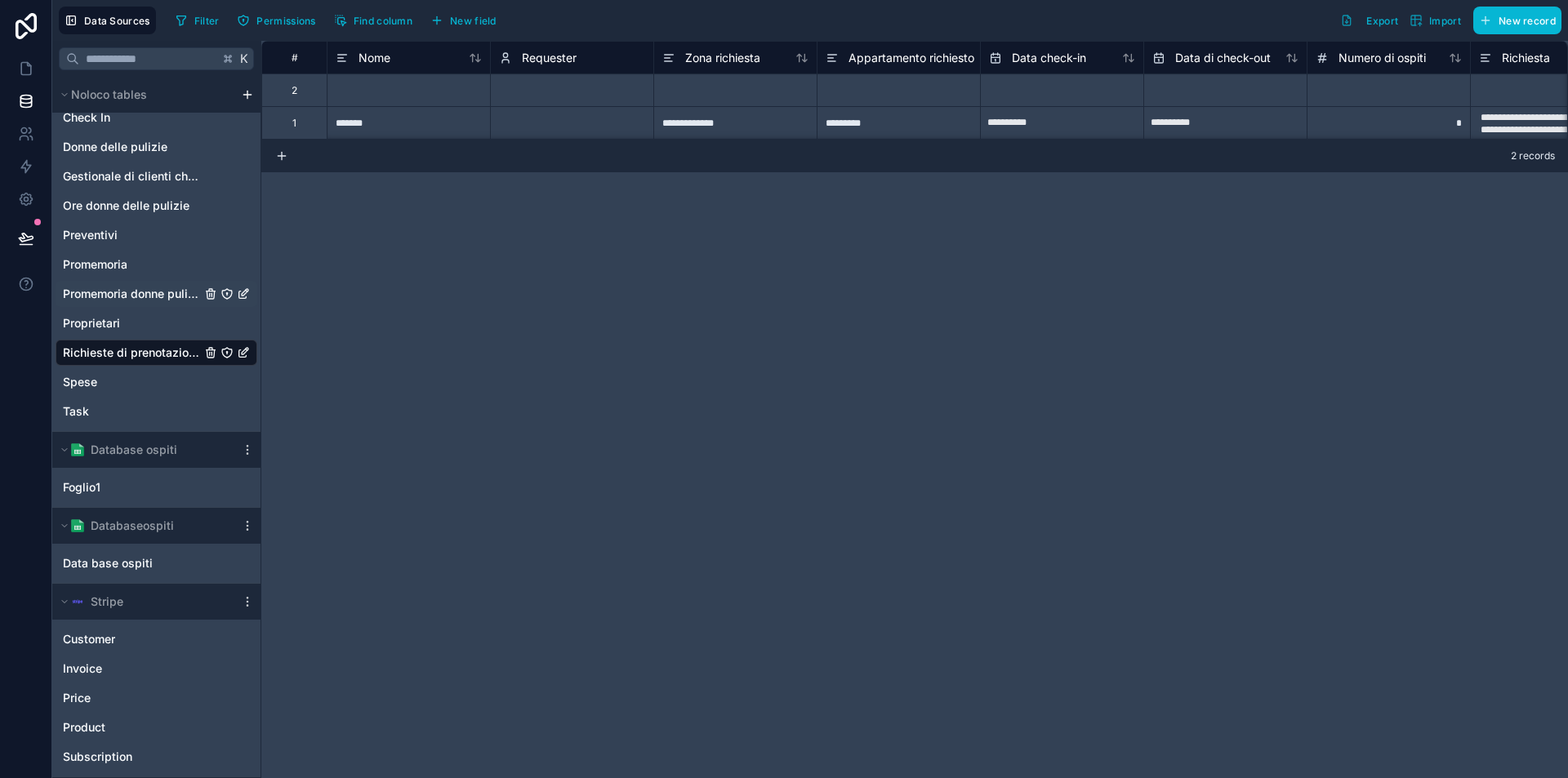
click at [109, 296] on span "Promemoria donne pulizia" at bounding box center [132, 294] width 138 height 16
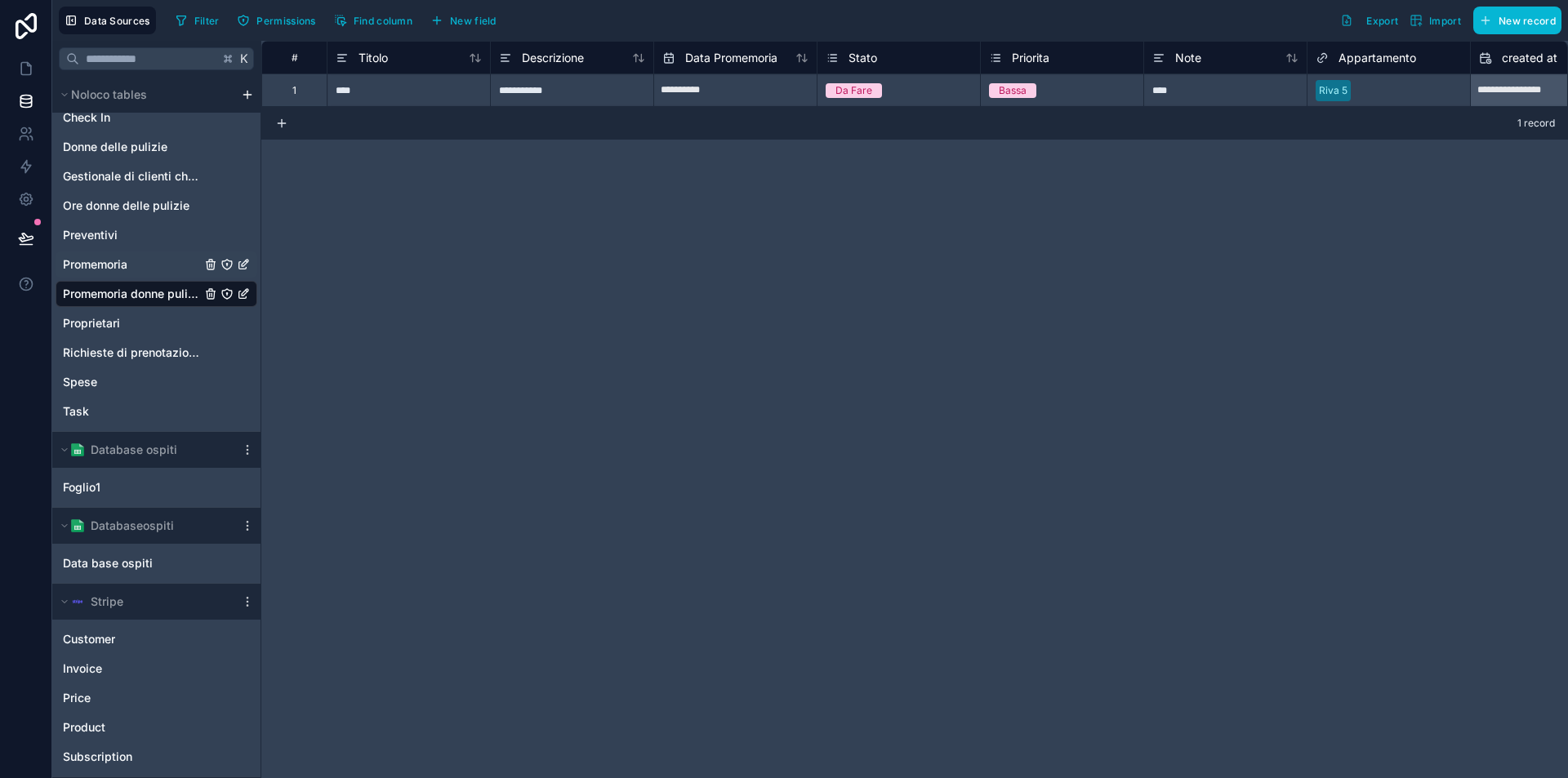
click at [108, 269] on span "Promemoria" at bounding box center [95, 264] width 64 height 16
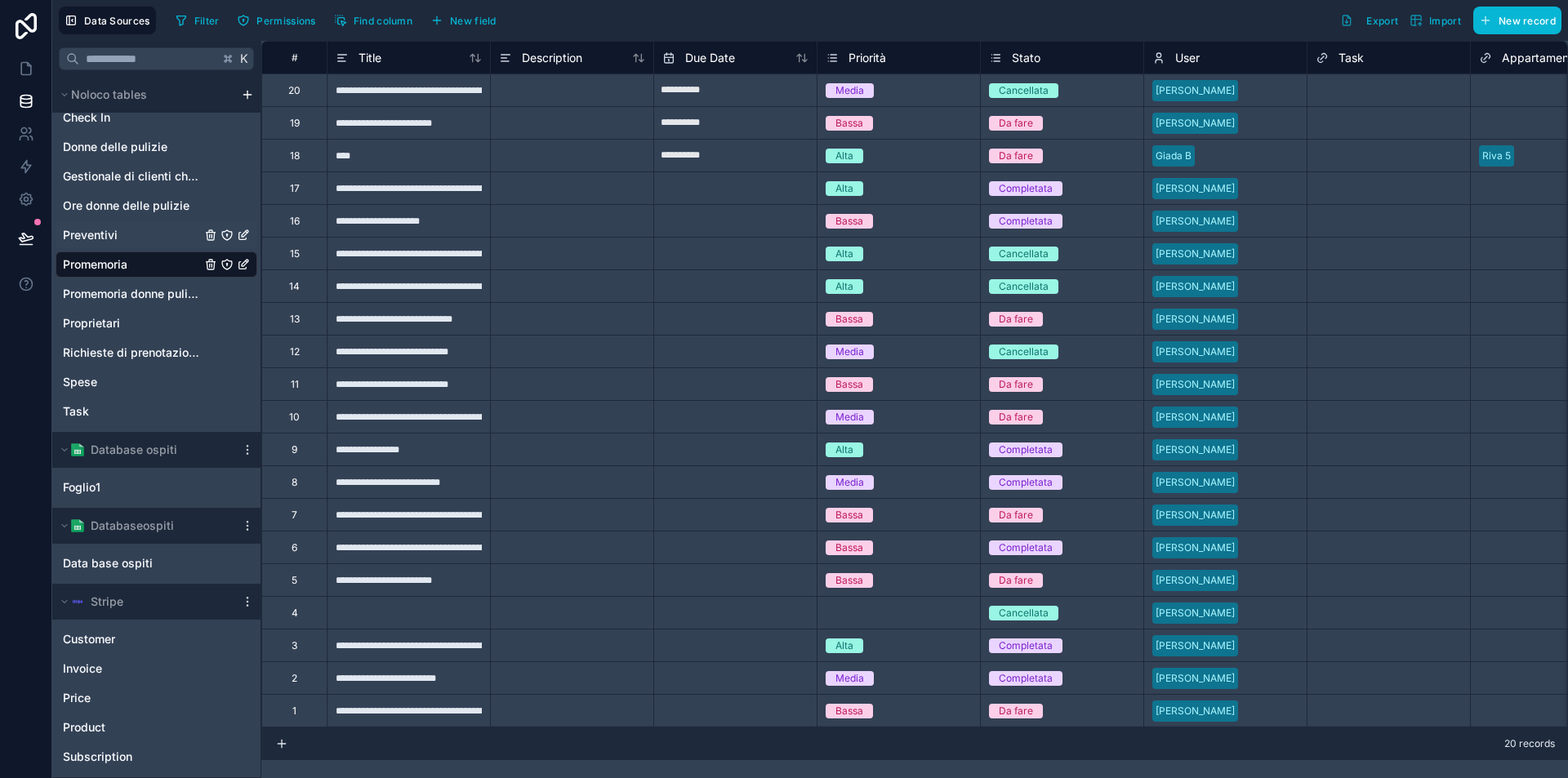
click at [104, 234] on span "Preventivi" at bounding box center [90, 235] width 54 height 16
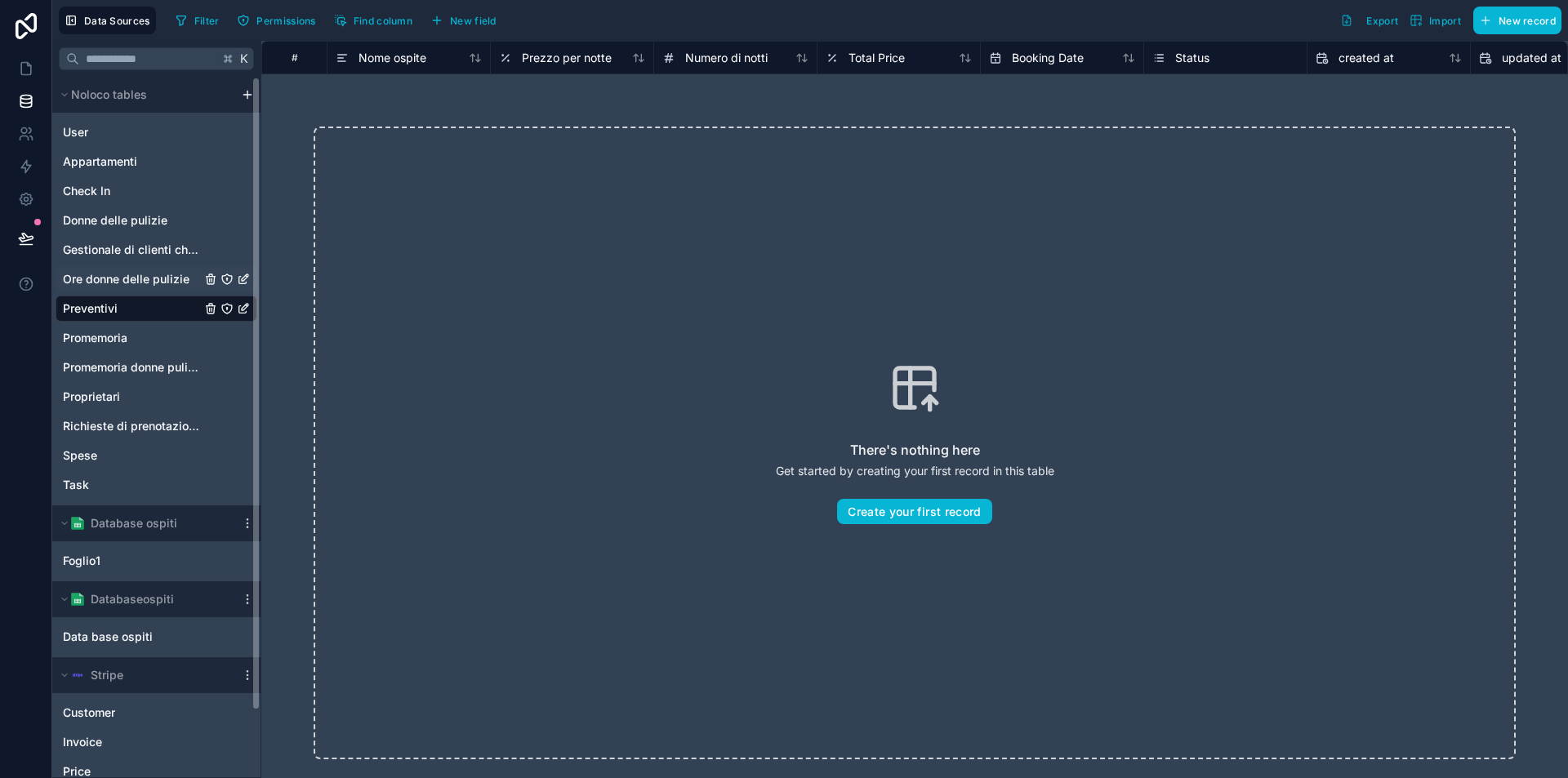
click at [116, 281] on span "Ore donne delle pulizie" at bounding box center [126, 280] width 126 height 16
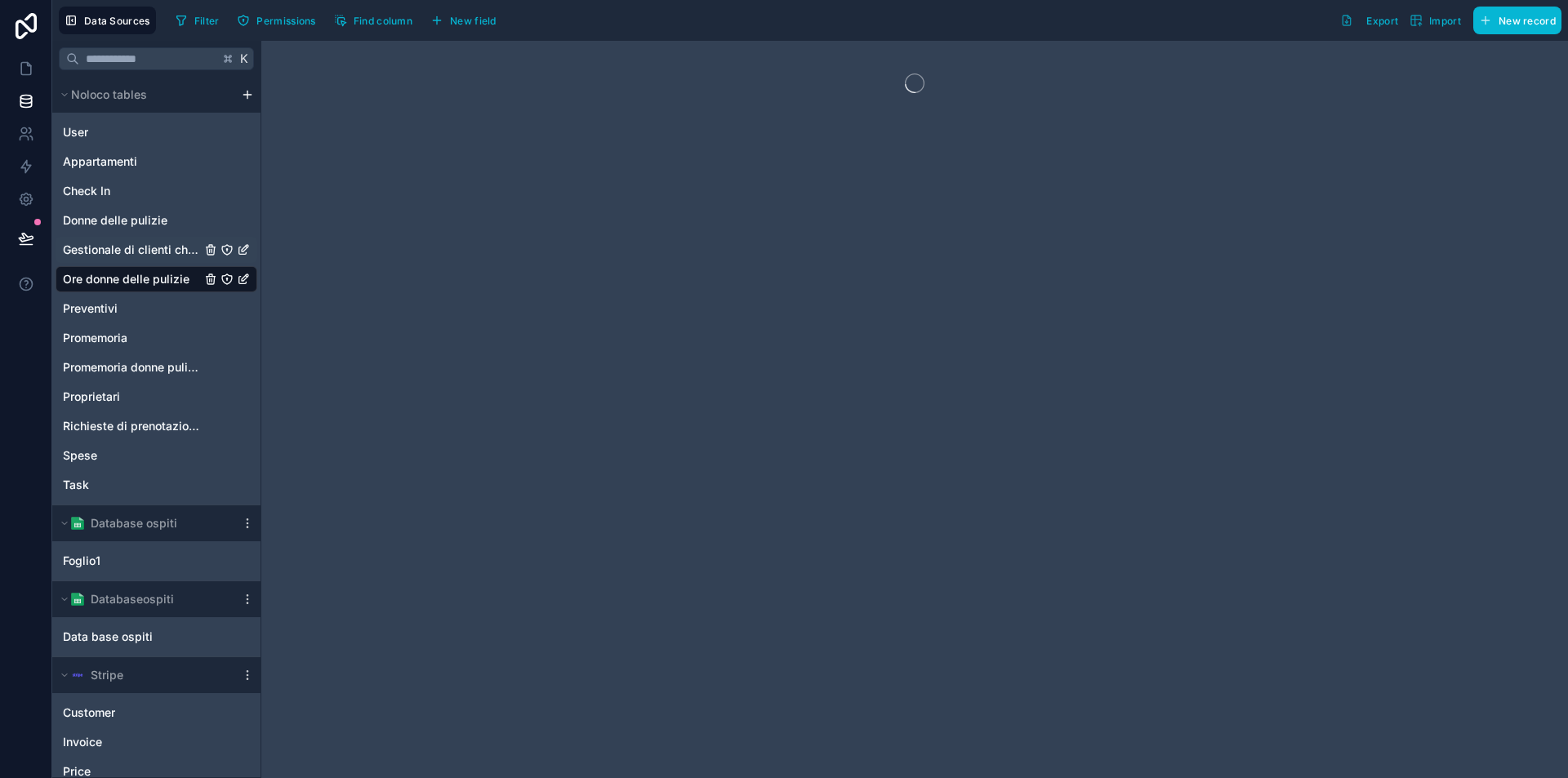
click at [114, 254] on span "Gestionale di clienti che hanno proprietà" at bounding box center [132, 250] width 138 height 16
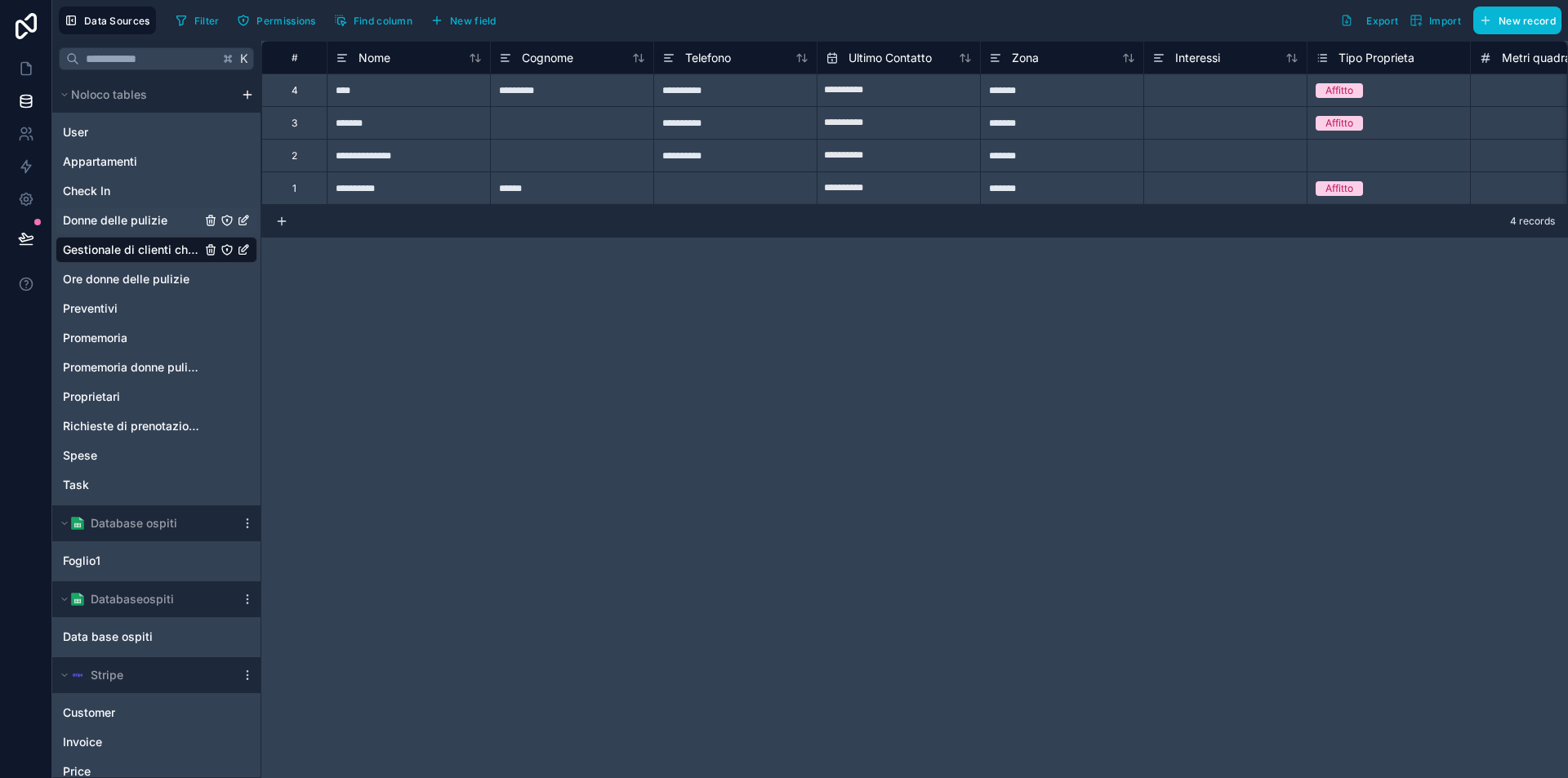
click at [114, 224] on span "Donne delle pulizie" at bounding box center [115, 221] width 104 height 16
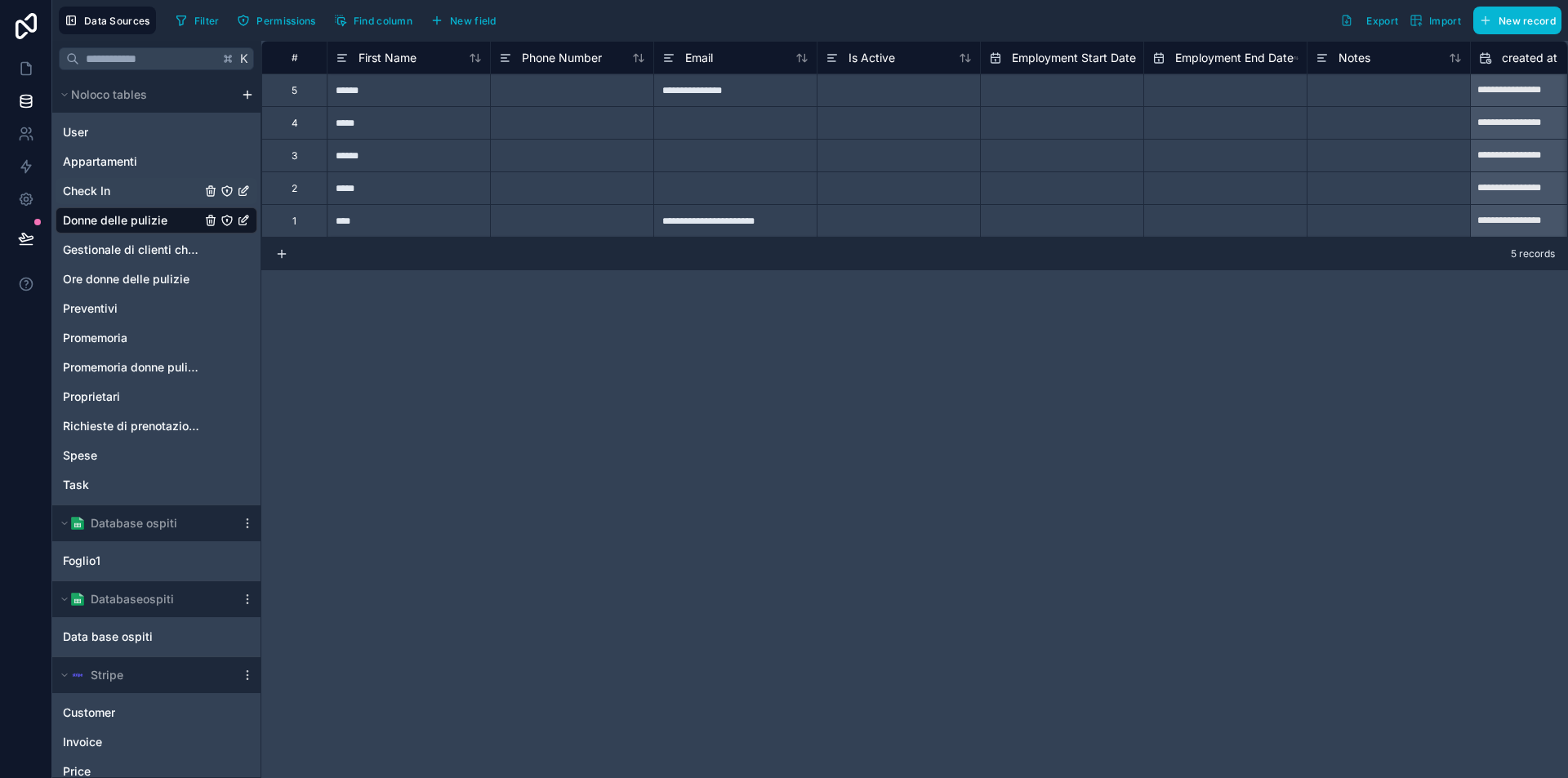
click at [135, 197] on div "Check In" at bounding box center [156, 190] width 202 height 26
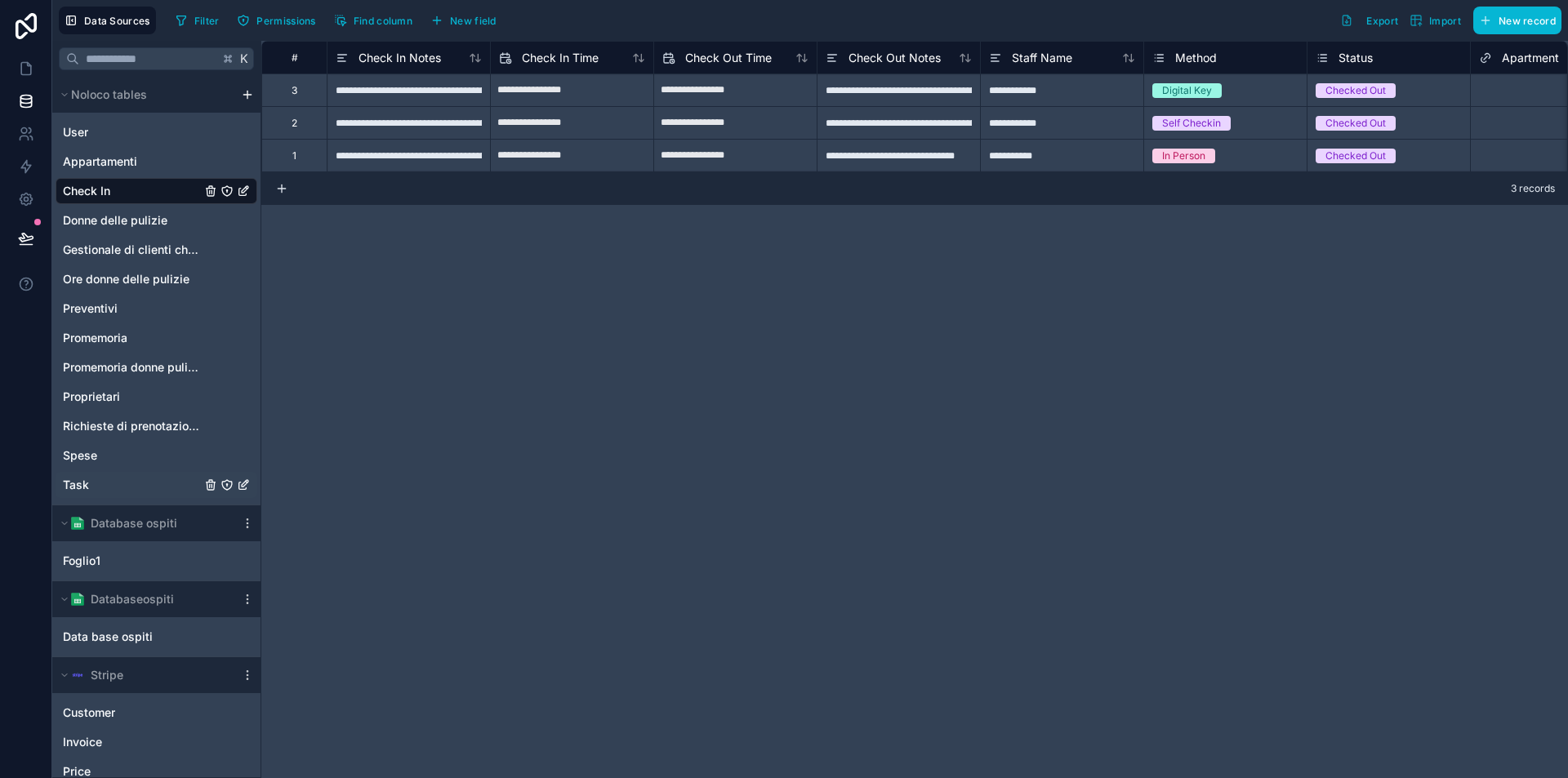
click at [87, 480] on span "Task" at bounding box center [76, 485] width 26 height 16
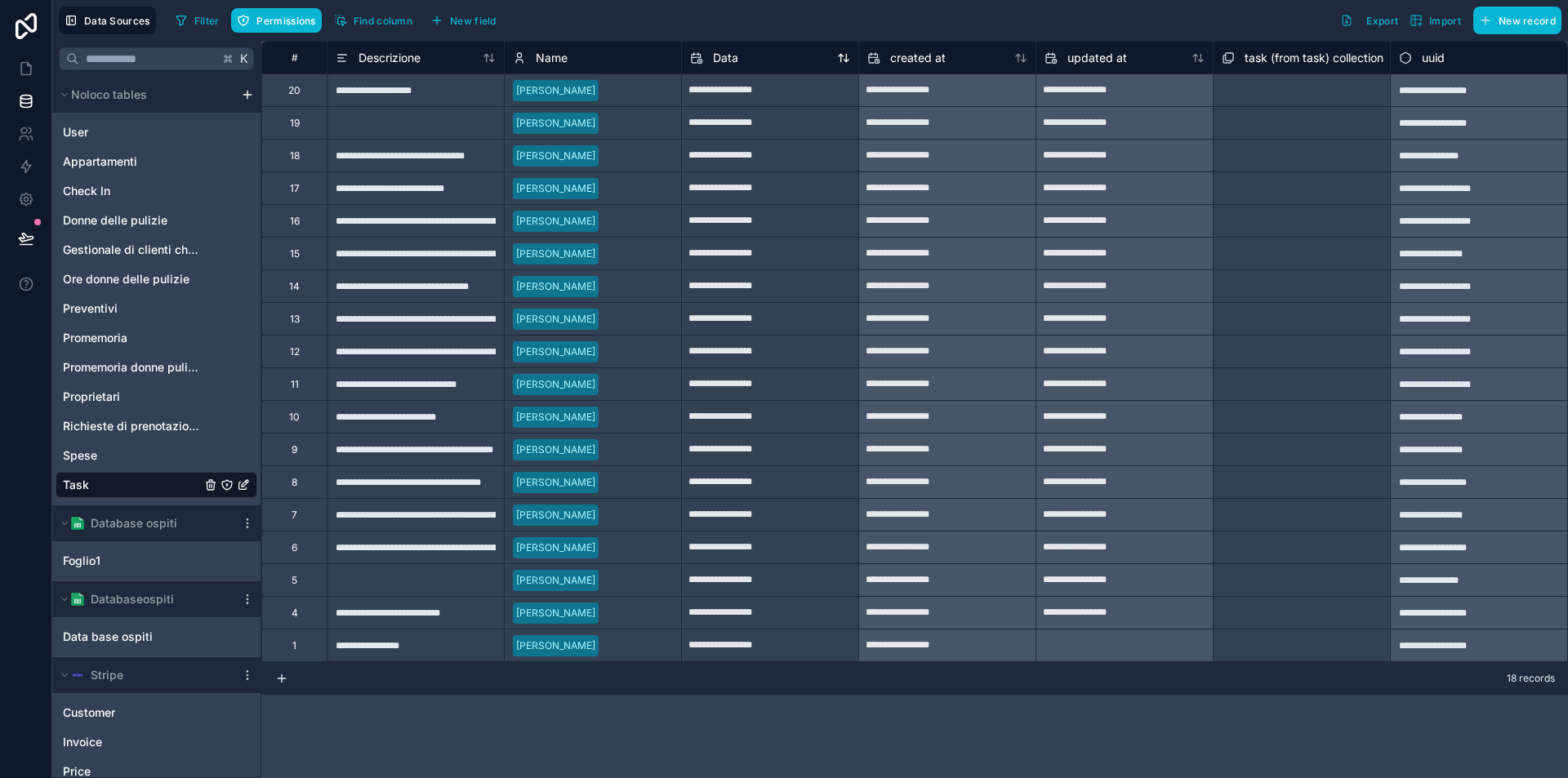
click at [719, 61] on span "Data" at bounding box center [725, 58] width 25 height 16
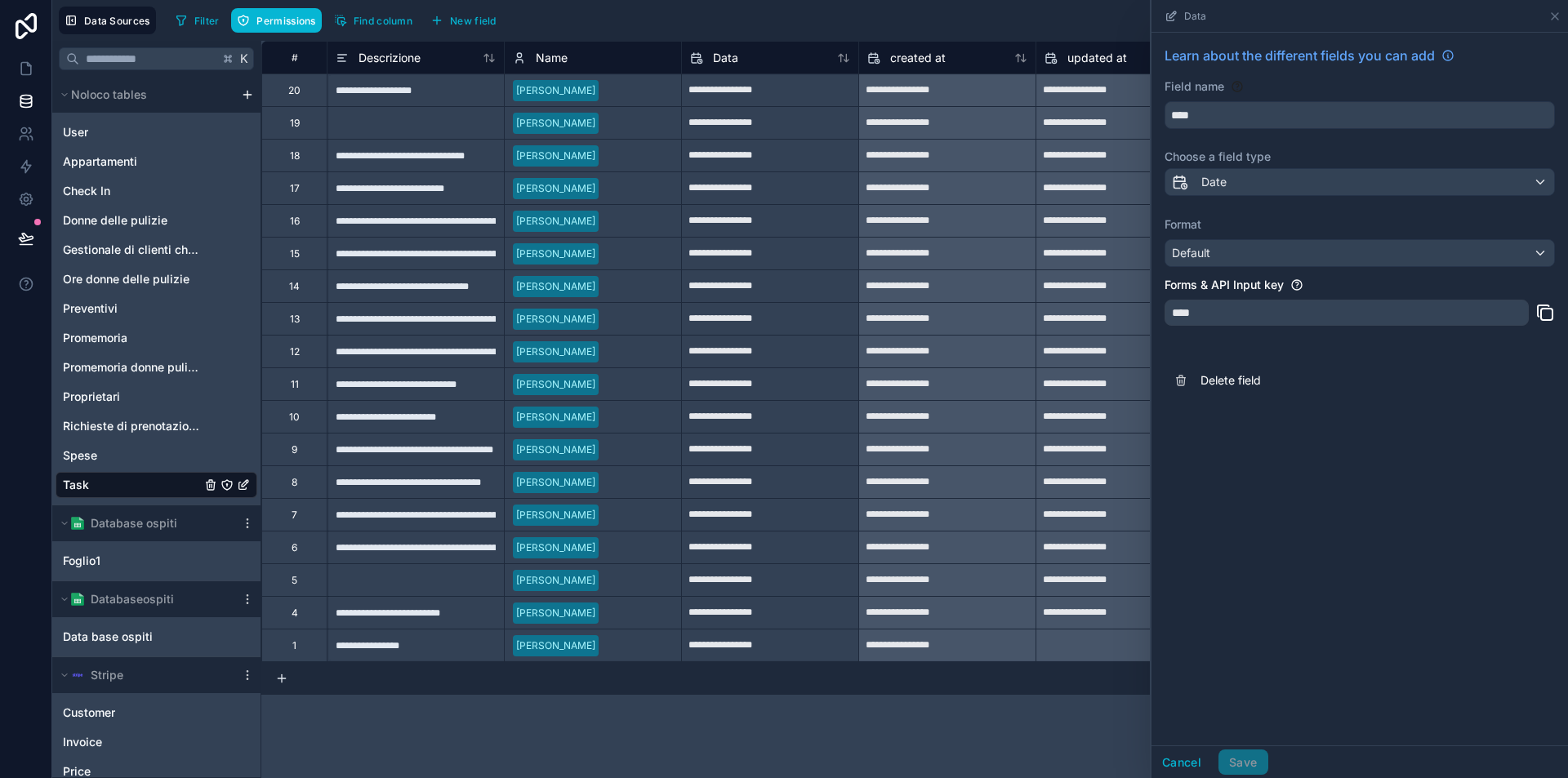
click at [1258, 247] on div "Default" at bounding box center [1359, 253] width 389 height 26
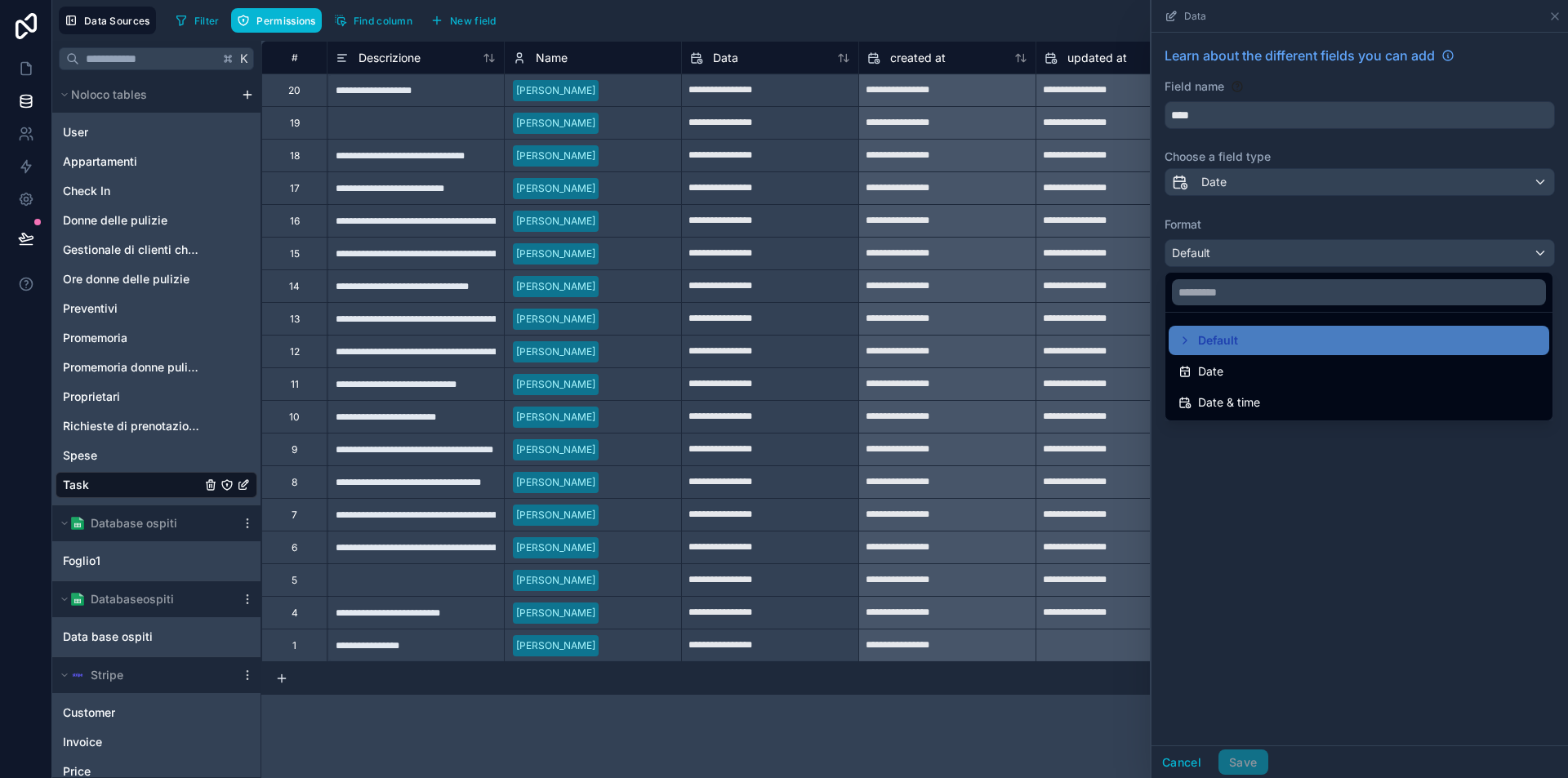
click at [1332, 467] on div at bounding box center [1360, 389] width 416 height 778
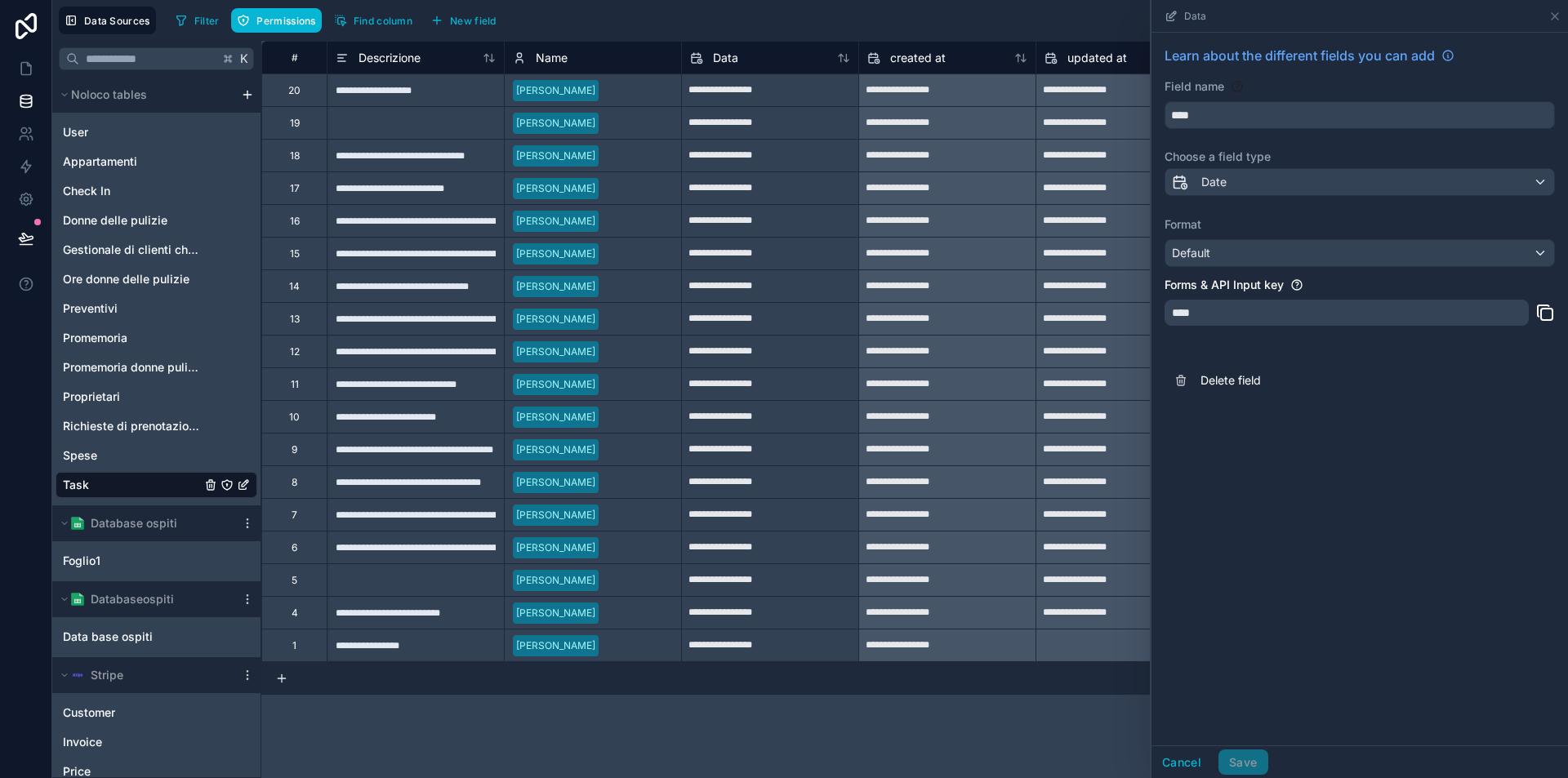
click at [769, 93] on input "**********" at bounding box center [770, 90] width 176 height 26
select select "****"
select select "*"
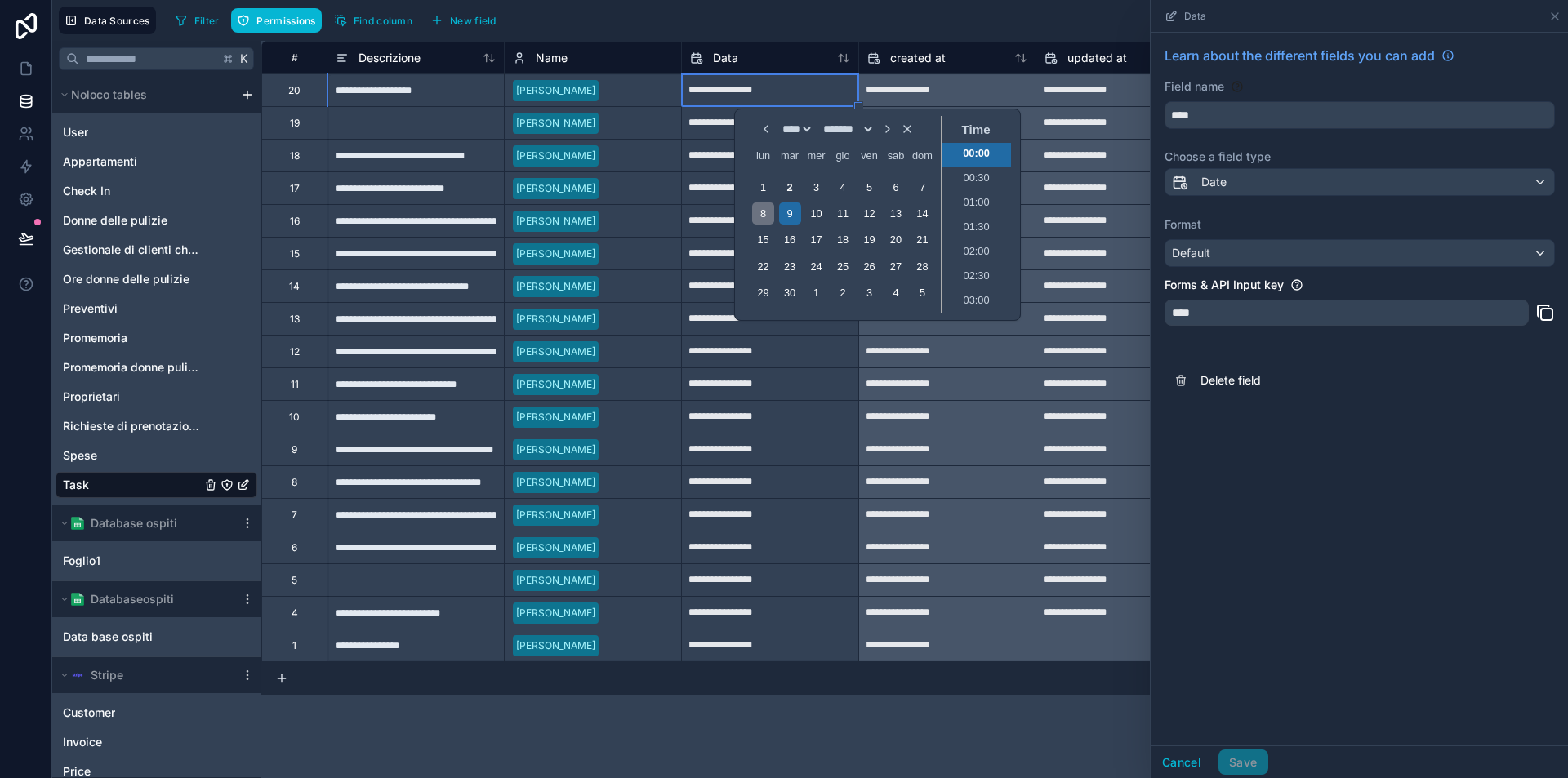
click at [772, 215] on div "8" at bounding box center [763, 214] width 22 height 22
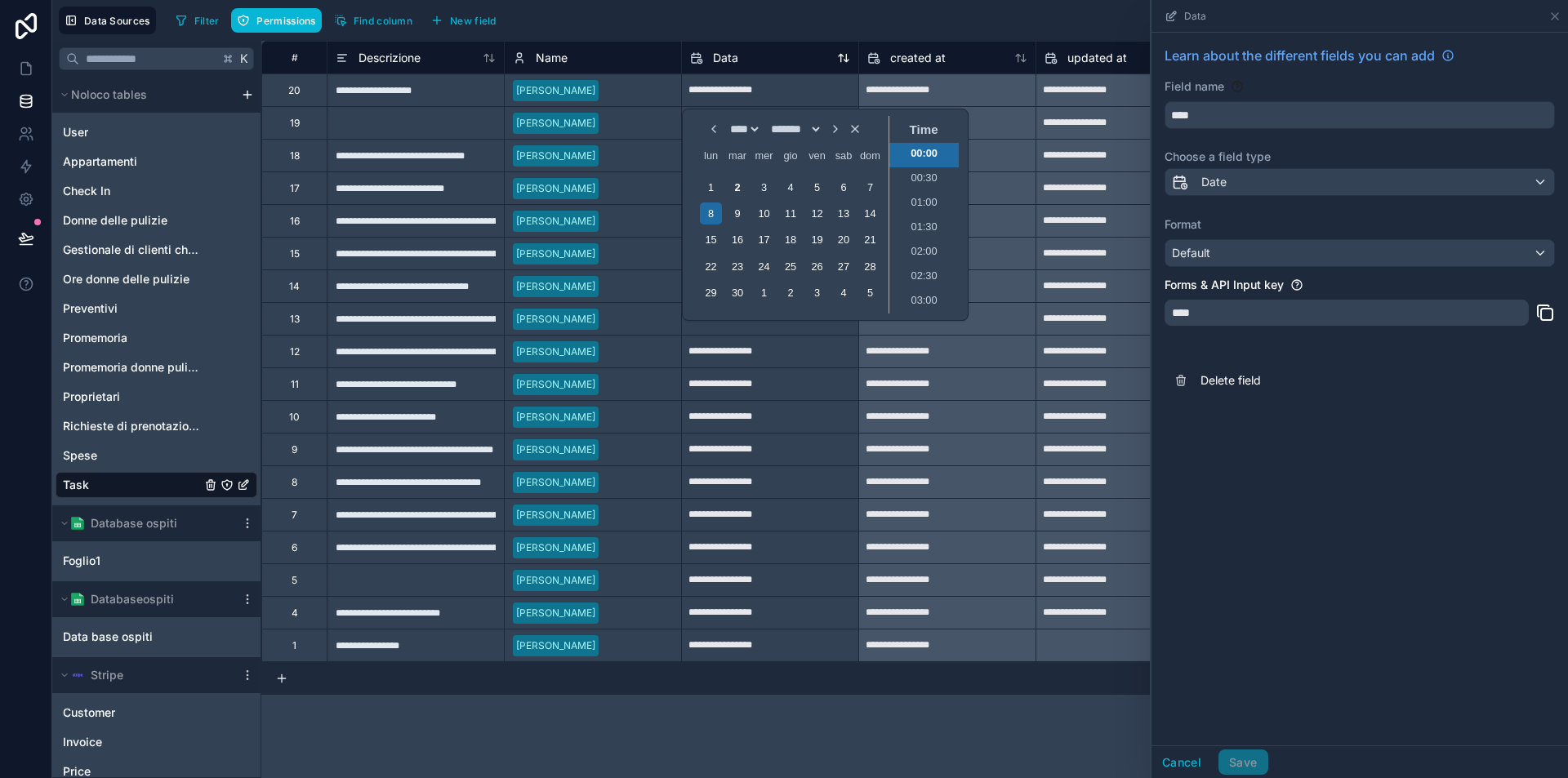
type input "**********"
click at [805, 57] on div "Data" at bounding box center [770, 58] width 160 height 20
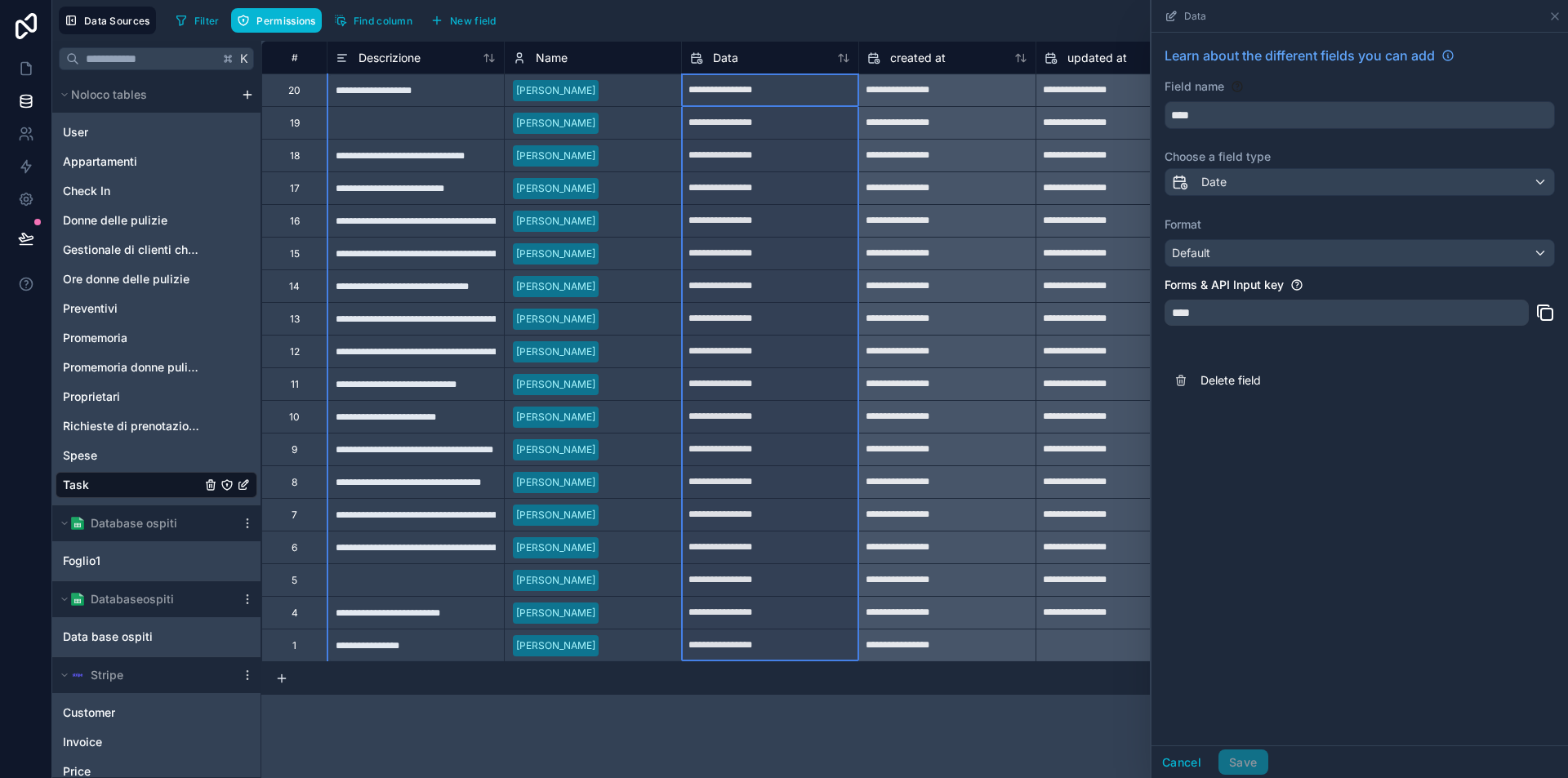
click at [1243, 185] on div "Date" at bounding box center [1359, 182] width 389 height 26
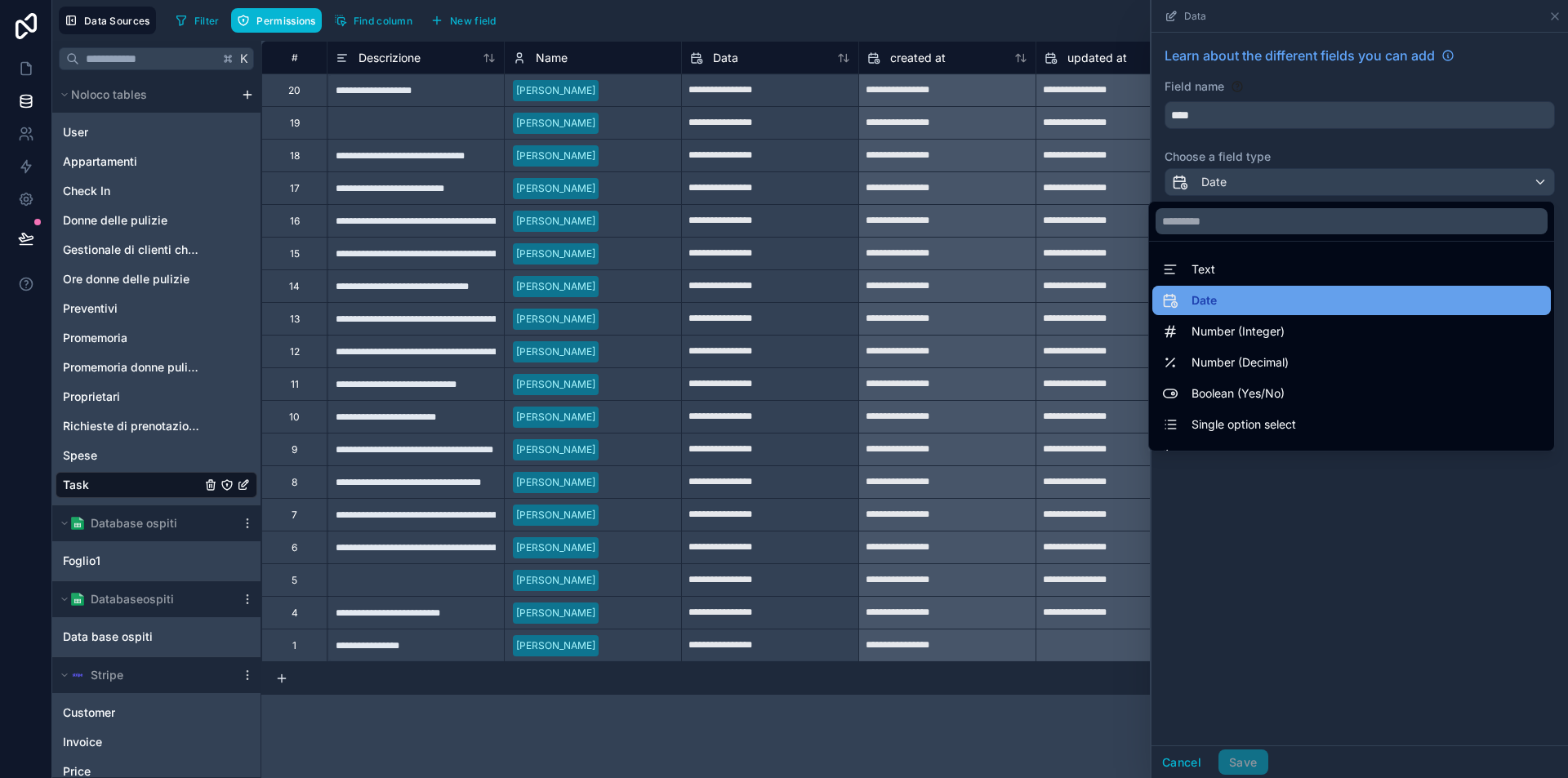
click at [1224, 299] on div "Date" at bounding box center [1352, 301] width 379 height 20
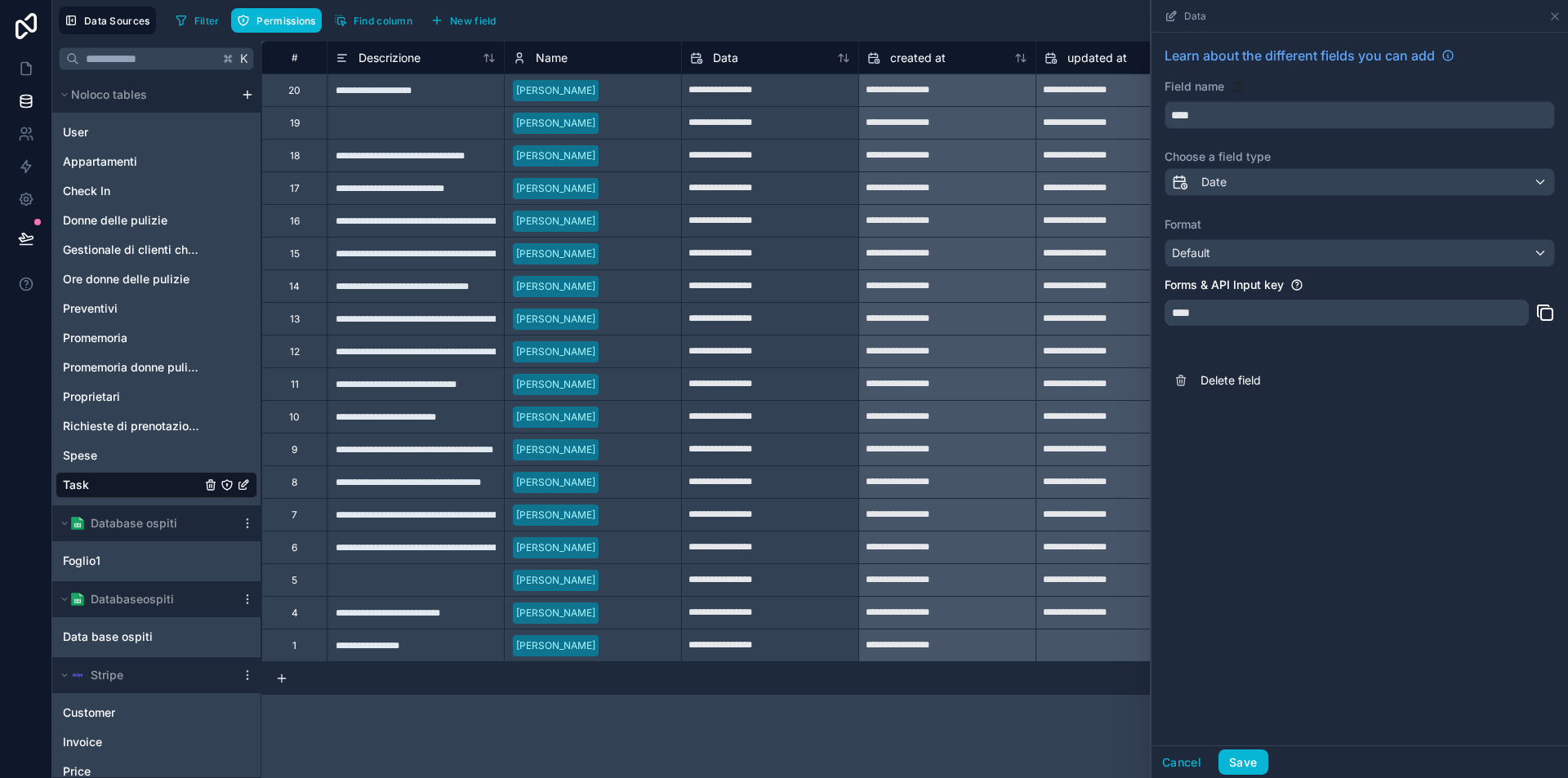
click at [1243, 254] on div "Default" at bounding box center [1359, 253] width 389 height 26
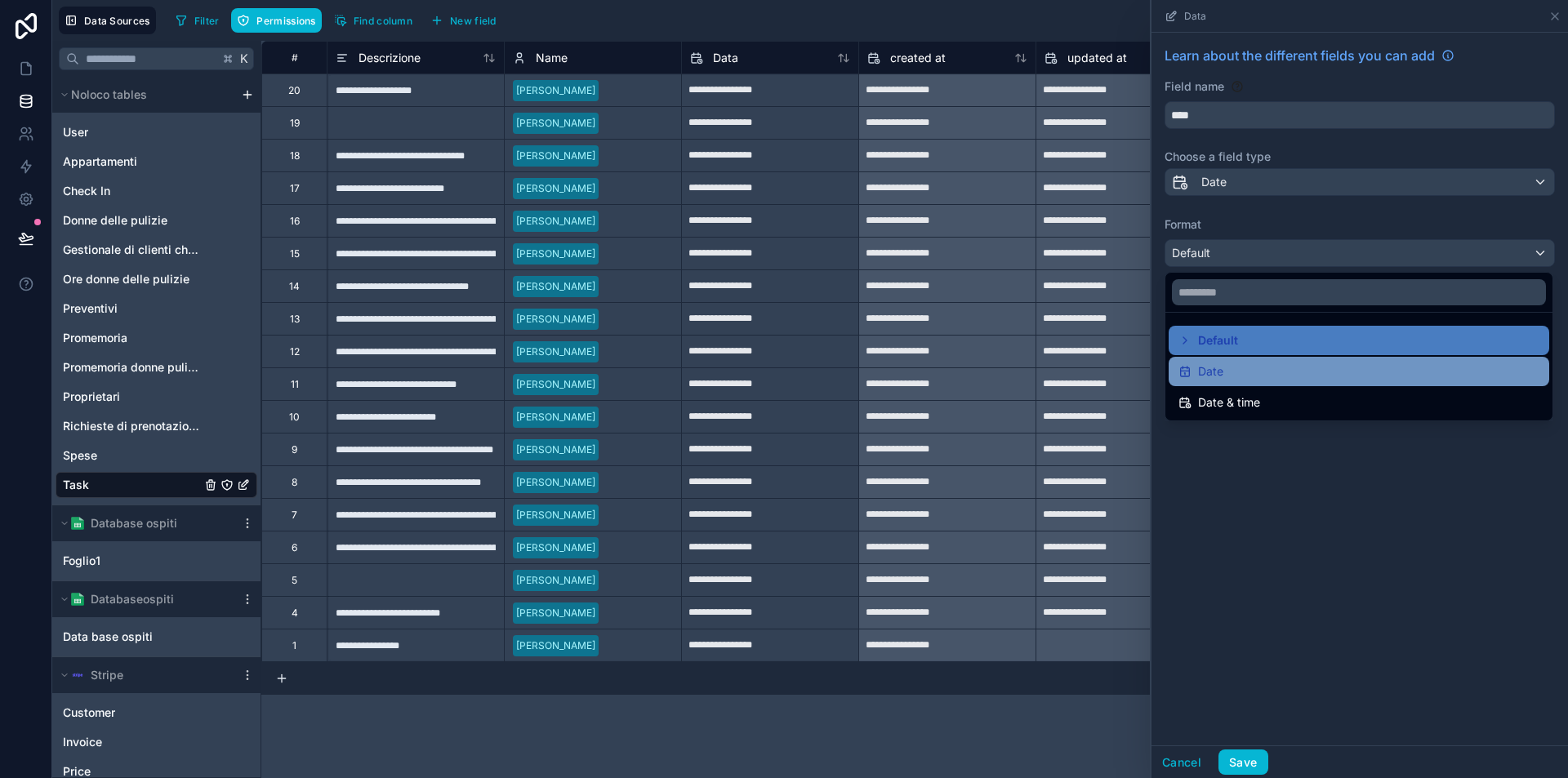
click at [1255, 370] on div "Date" at bounding box center [1359, 371] width 361 height 20
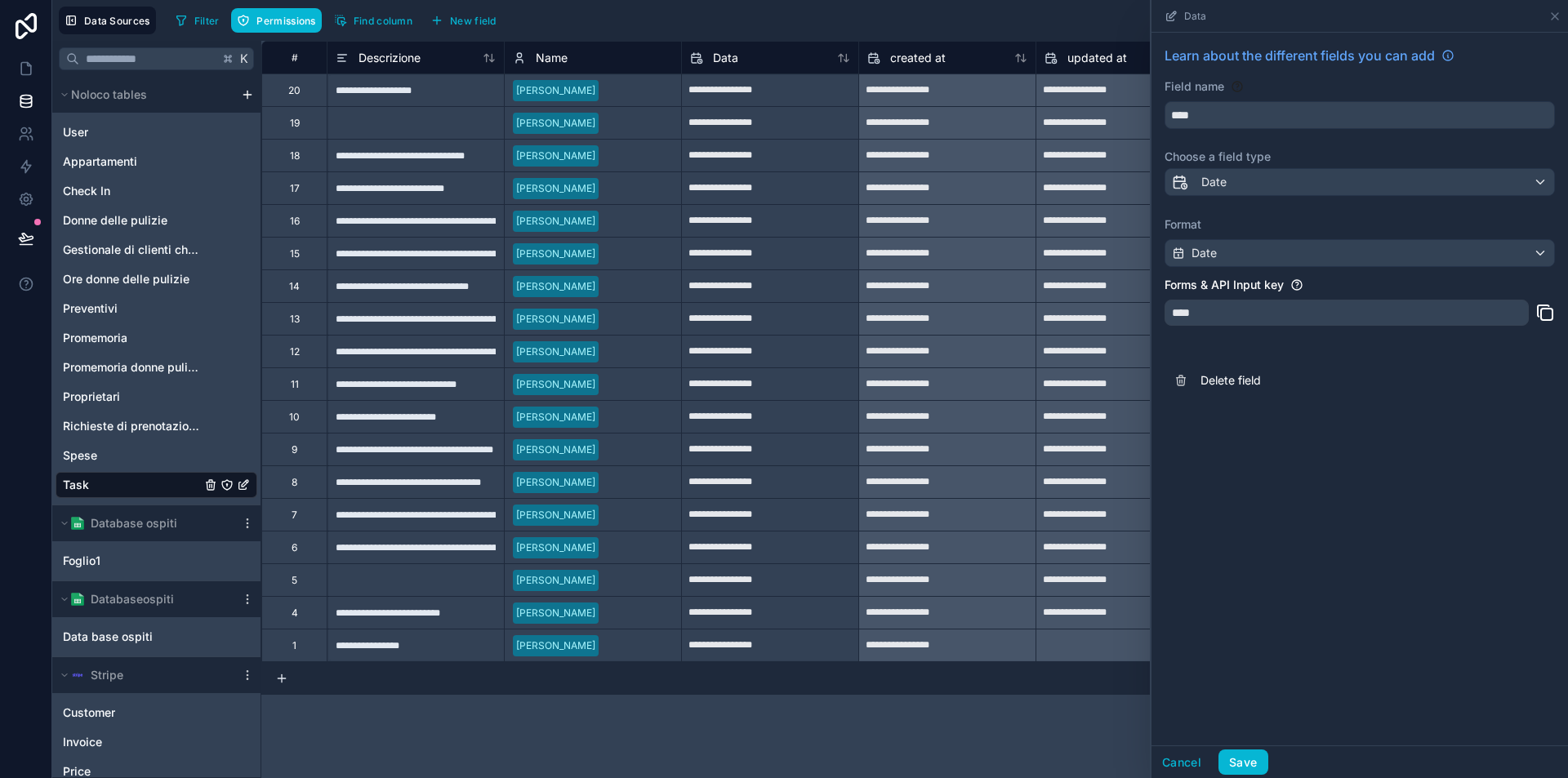
click at [1239, 312] on div "****" at bounding box center [1346, 312] width 364 height 26
click at [1253, 767] on button "Save" at bounding box center [1242, 762] width 49 height 26
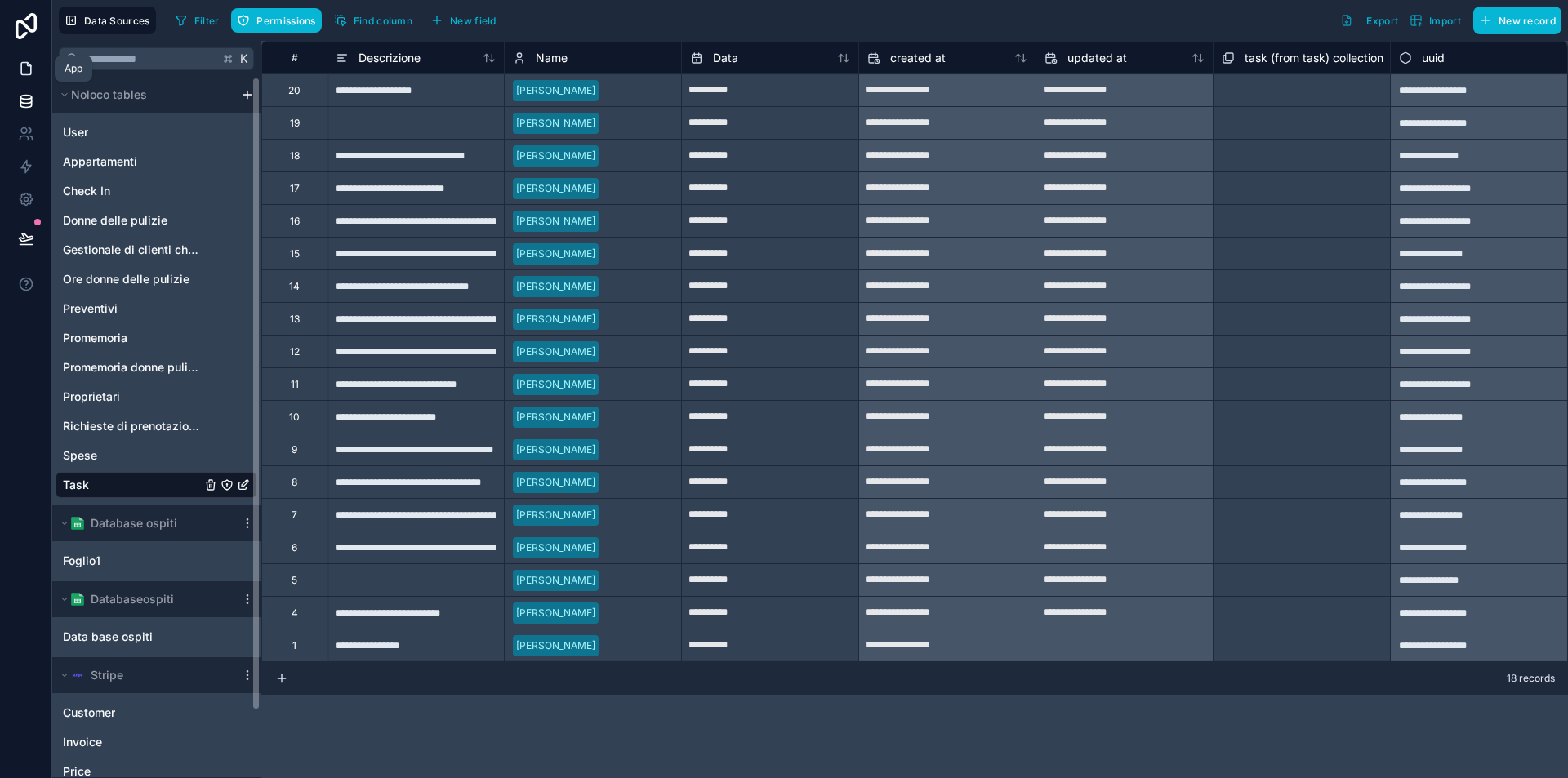
click at [25, 64] on icon at bounding box center [26, 69] width 16 height 16
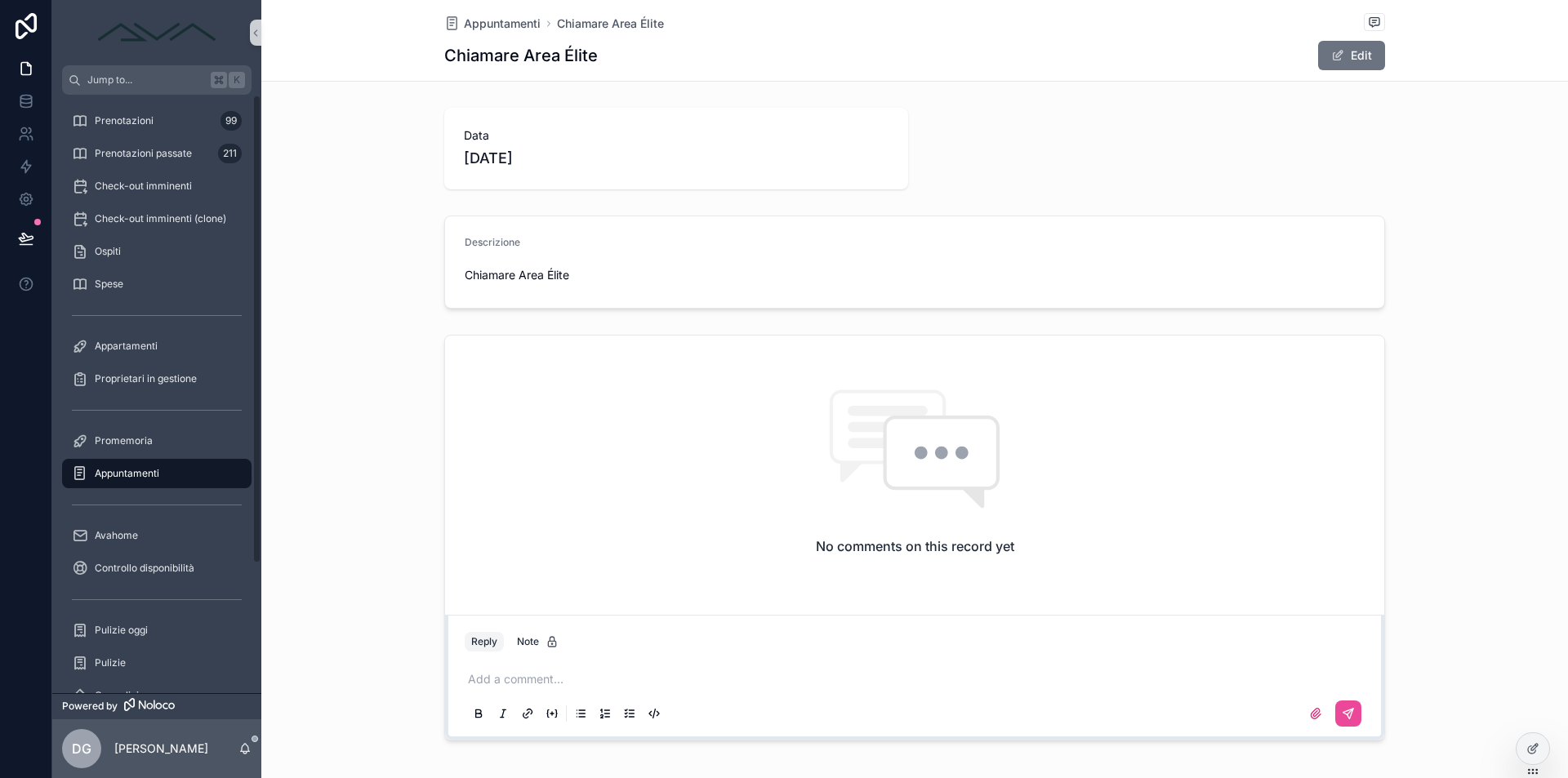
click at [534, 141] on span "Data" at bounding box center [675, 135] width 424 height 16
click at [1346, 50] on button "Edit" at bounding box center [1351, 55] width 67 height 29
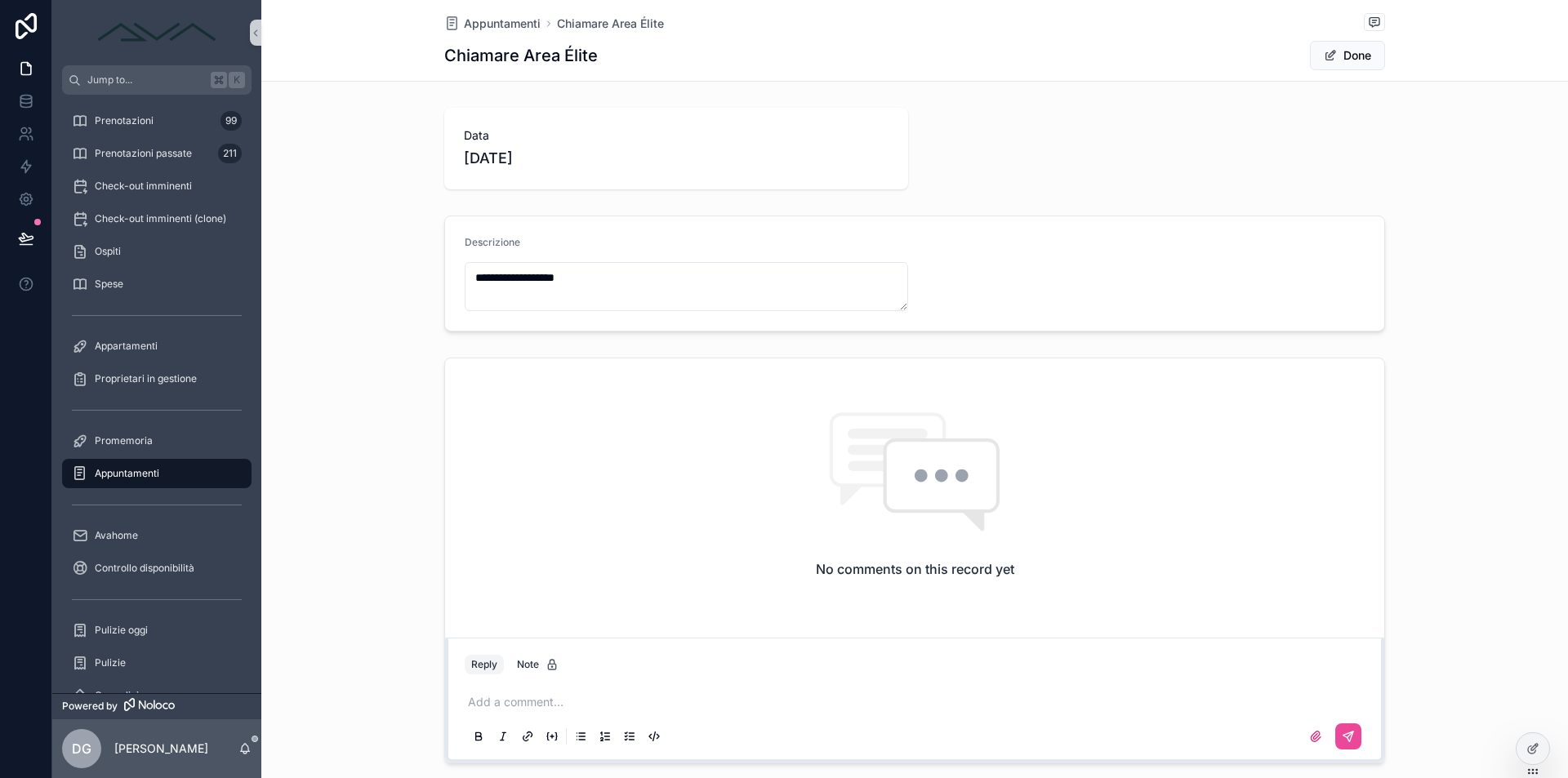
click at [537, 163] on span "[DATE]" at bounding box center [675, 158] width 424 height 23
click at [491, 22] on span "Appuntamenti" at bounding box center [502, 23] width 77 height 16
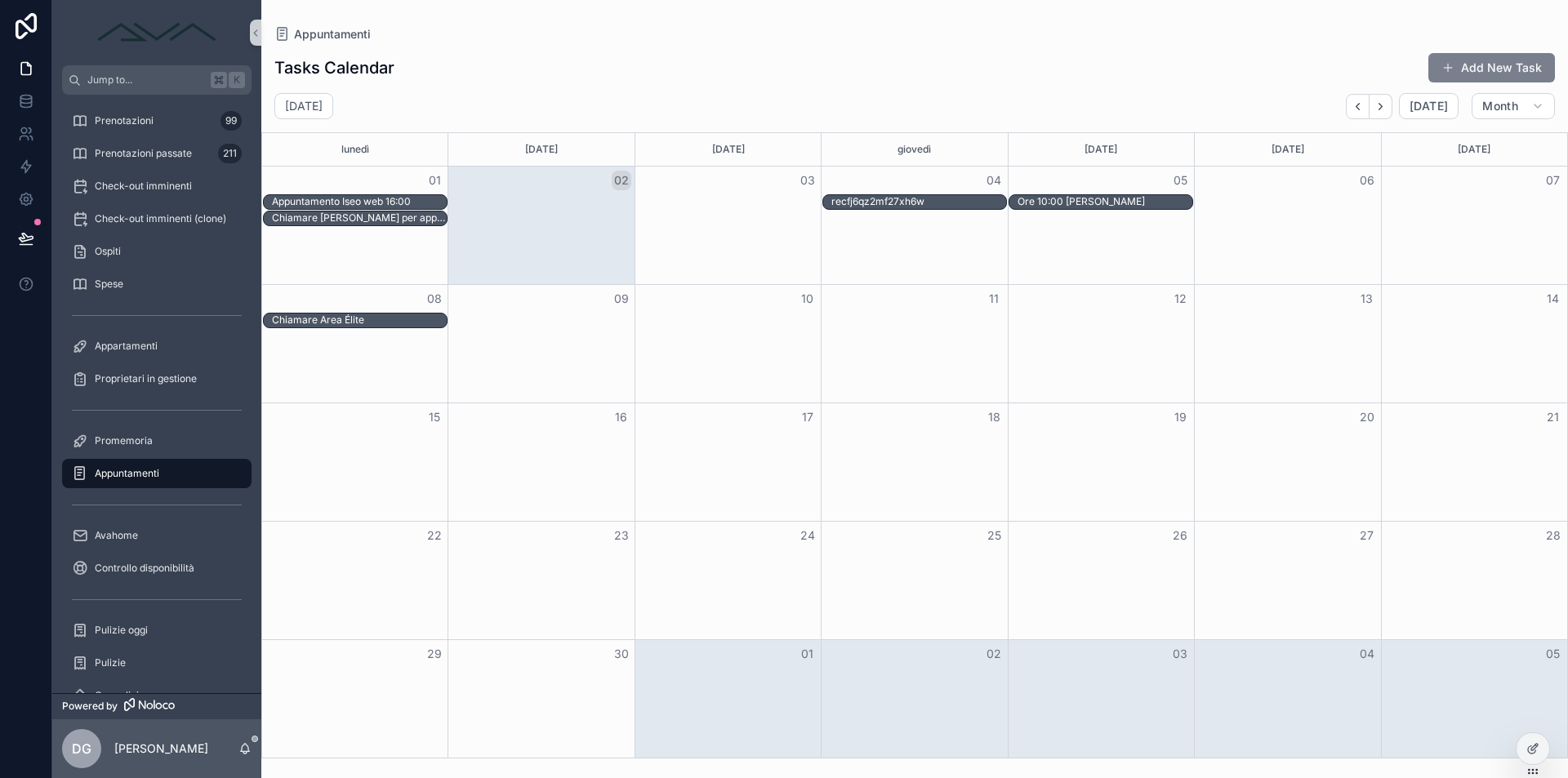
click at [1499, 68] on button "Add New Task" at bounding box center [1491, 68] width 126 height 29
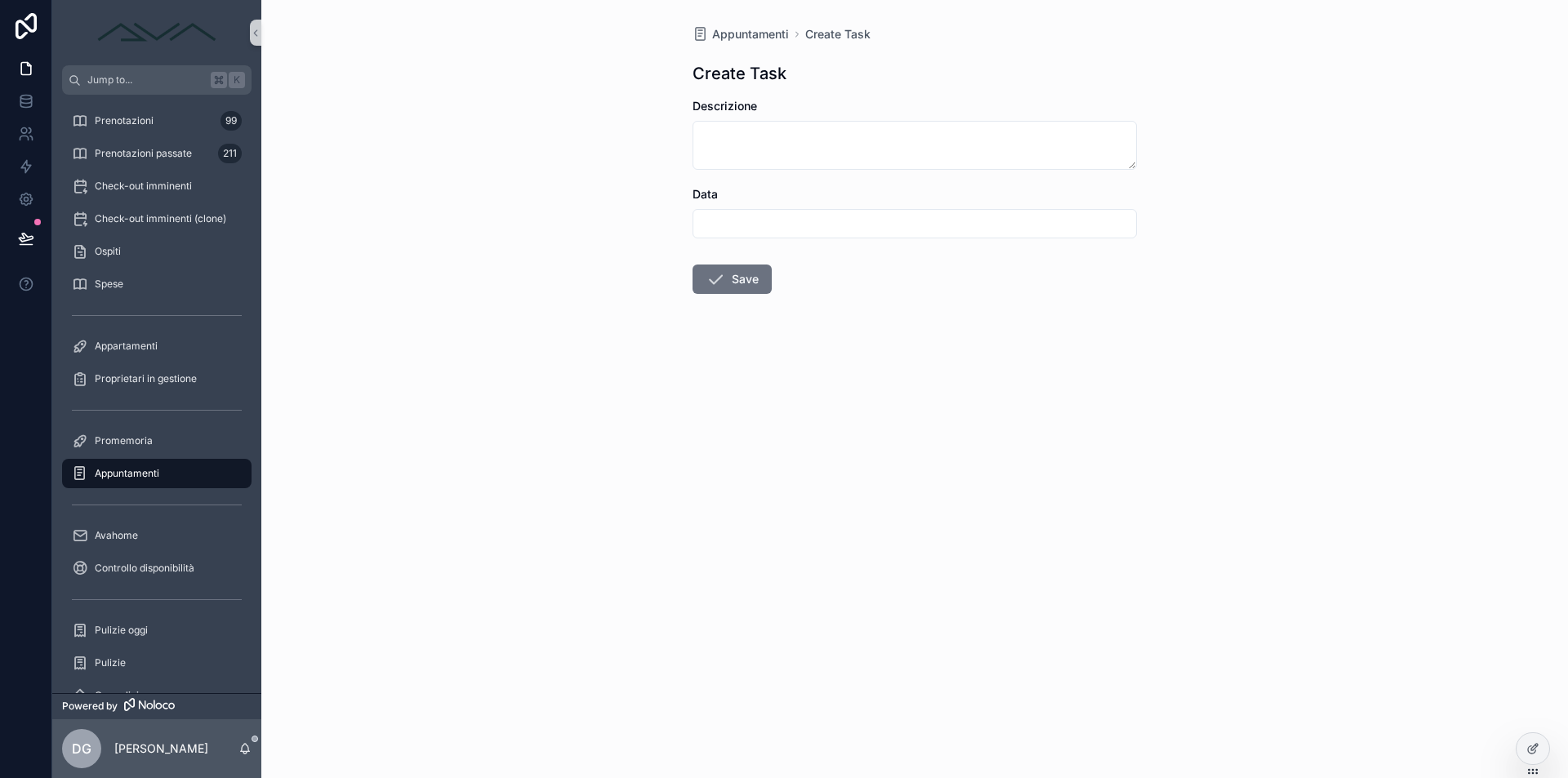
click at [776, 210] on div "scrollable content" at bounding box center [914, 223] width 444 height 29
click at [776, 229] on input "scrollable content" at bounding box center [914, 224] width 442 height 23
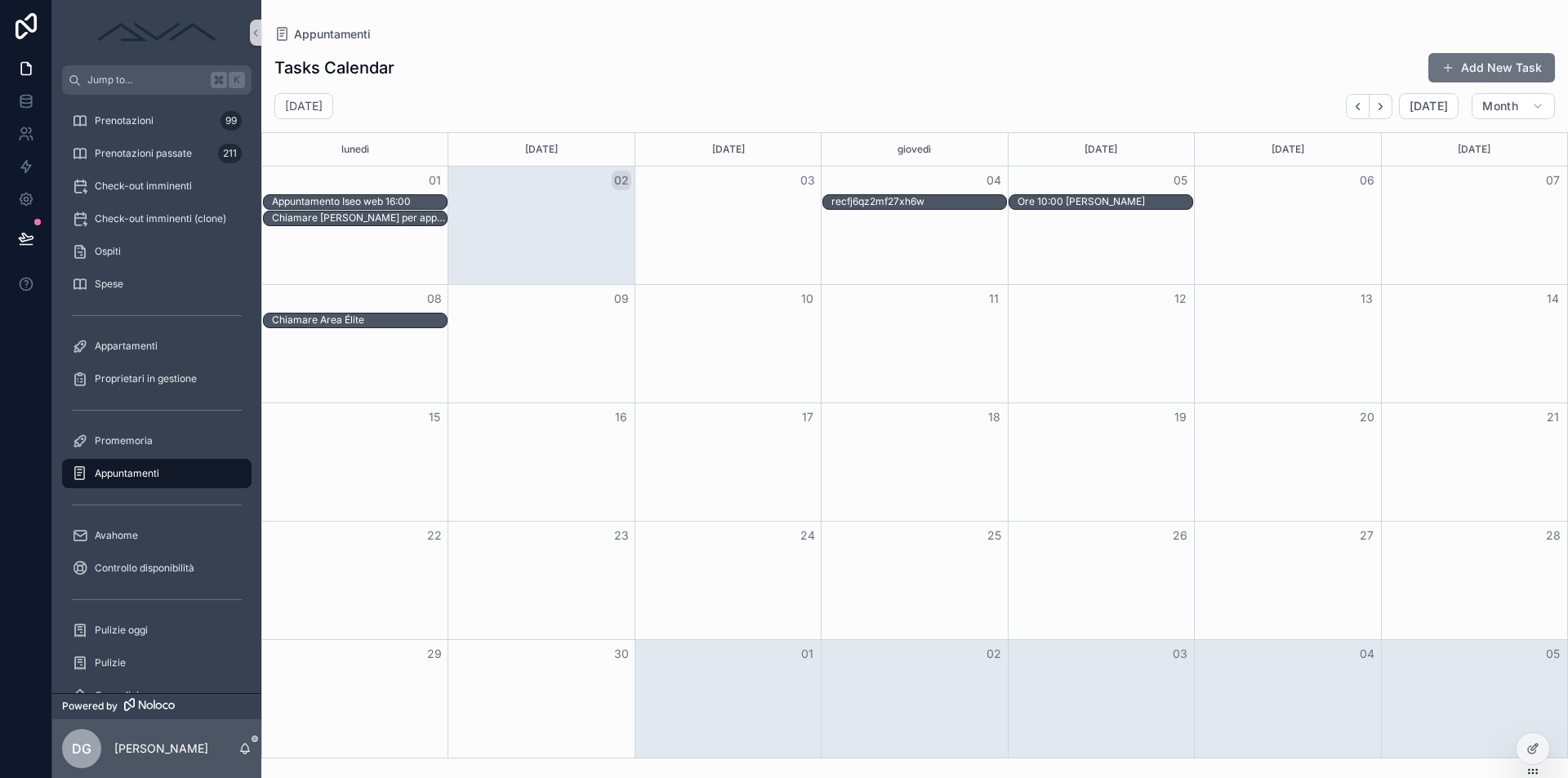
click at [495, 342] on div "Month View" at bounding box center [540, 344] width 186 height 118
click at [581, 327] on div "Chiamare Area Élite" at bounding box center [915, 320] width 1305 height 16
